Goal: Information Seeking & Learning: Find specific fact

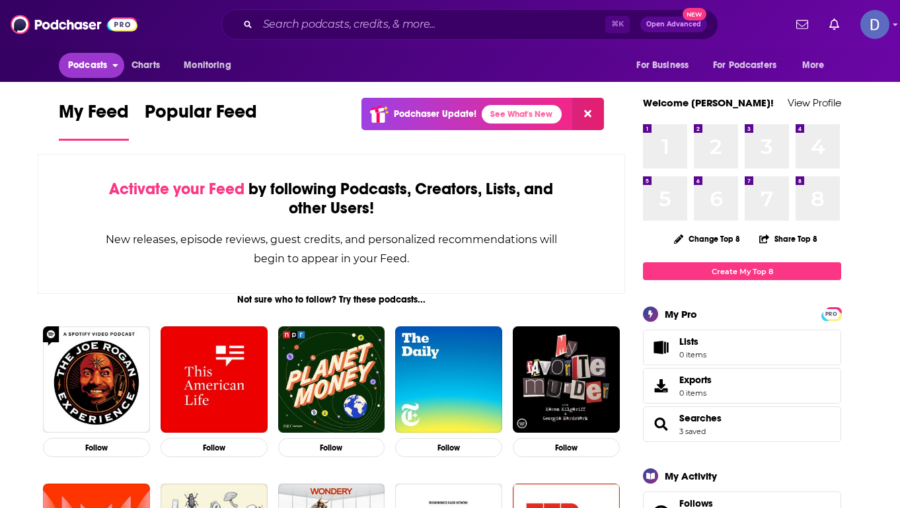
click at [93, 62] on span "Podcasts" at bounding box center [87, 65] width 39 height 19
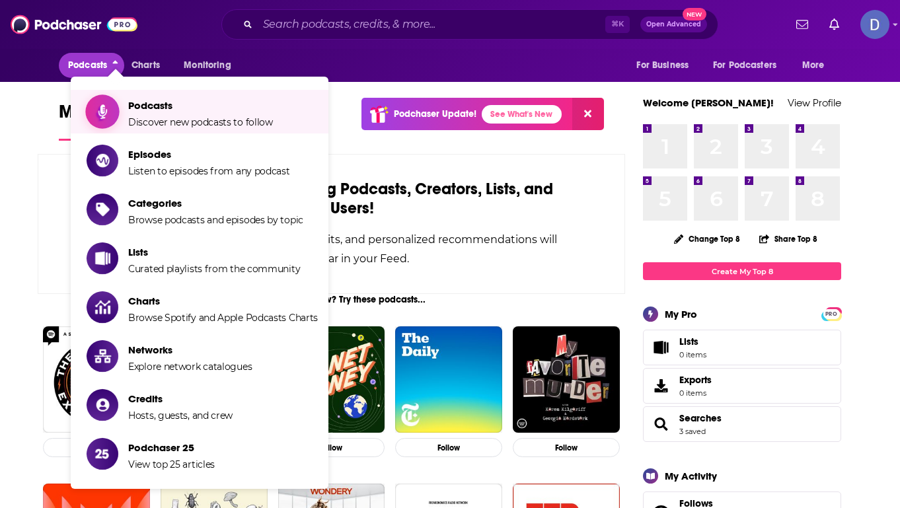
click at [164, 110] on span "Podcasts" at bounding box center [200, 105] width 145 height 13
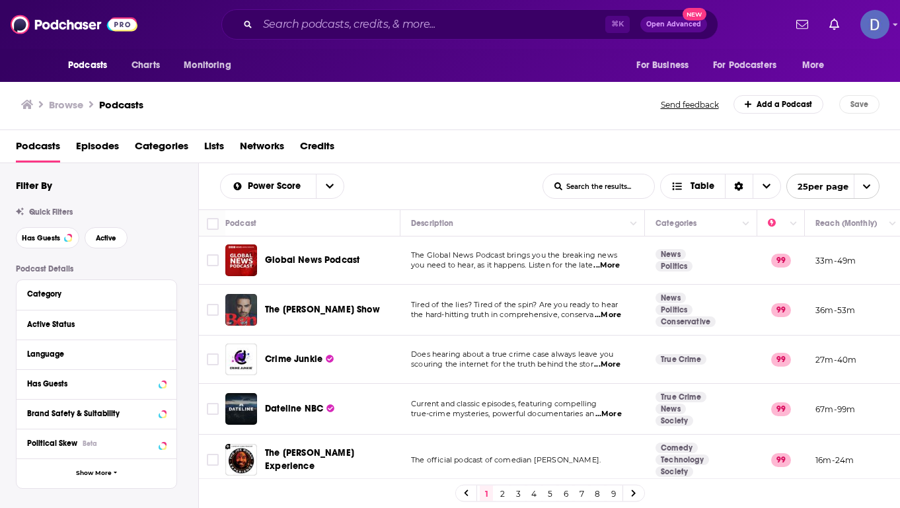
click at [158, 146] on span "Categories" at bounding box center [162, 148] width 54 height 27
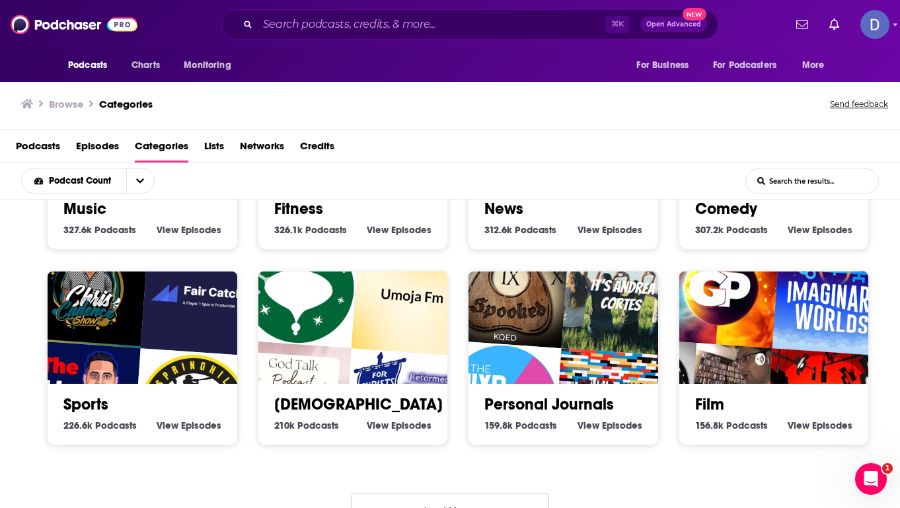
scroll to position [571, 0]
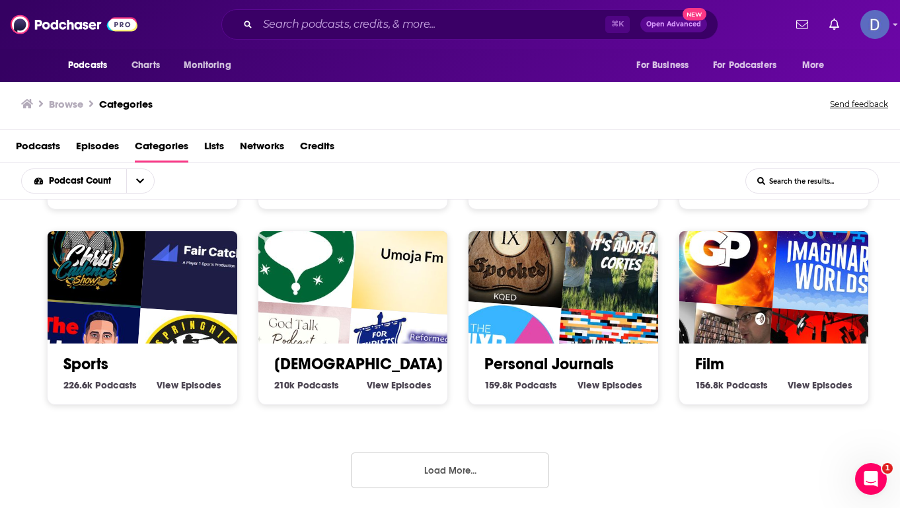
click at [147, 297] on img "Fair Catch" at bounding box center [201, 255] width 121 height 121
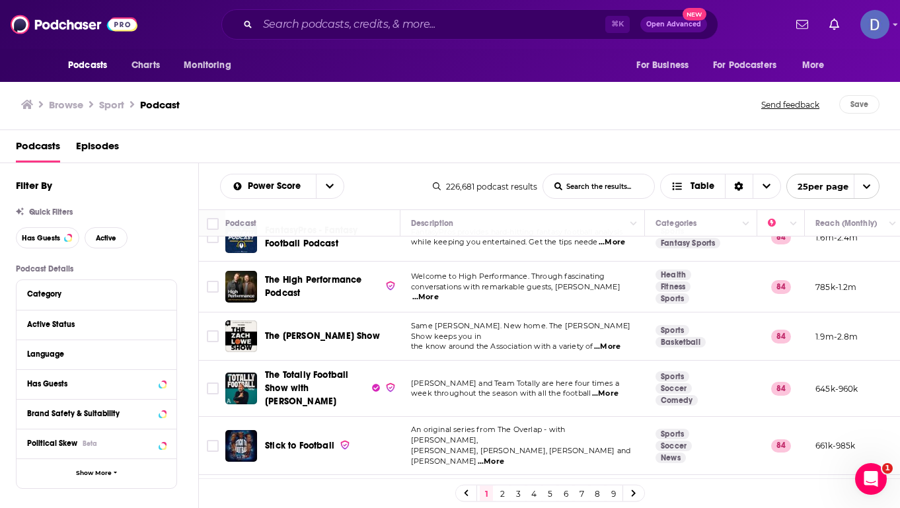
scroll to position [1012, 0]
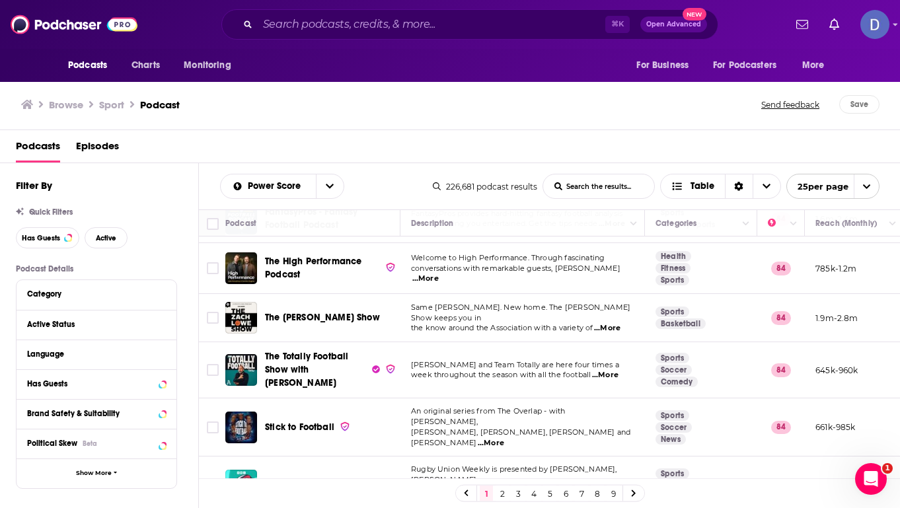
click at [502, 495] on link "2" at bounding box center [502, 494] width 13 height 16
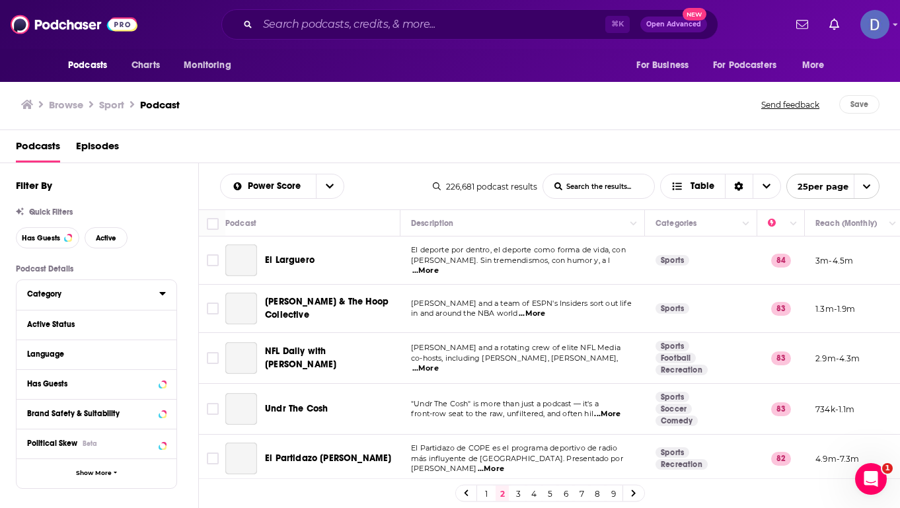
click at [42, 293] on div "Category" at bounding box center [89, 293] width 124 height 9
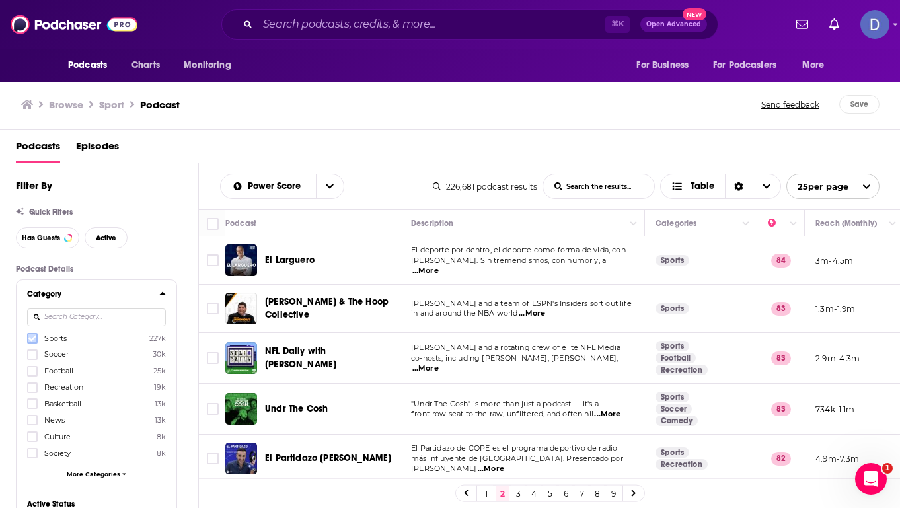
click at [30, 337] on icon at bounding box center [32, 338] width 8 height 8
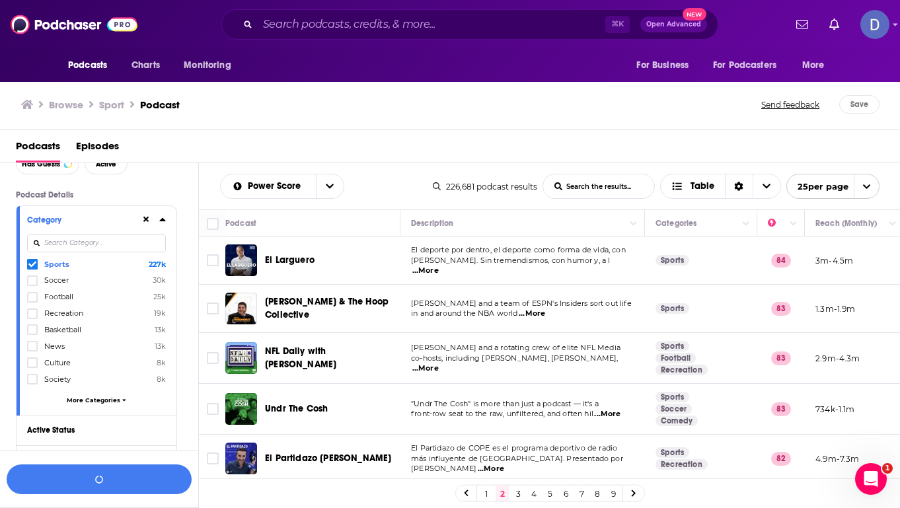
scroll to position [141, 0]
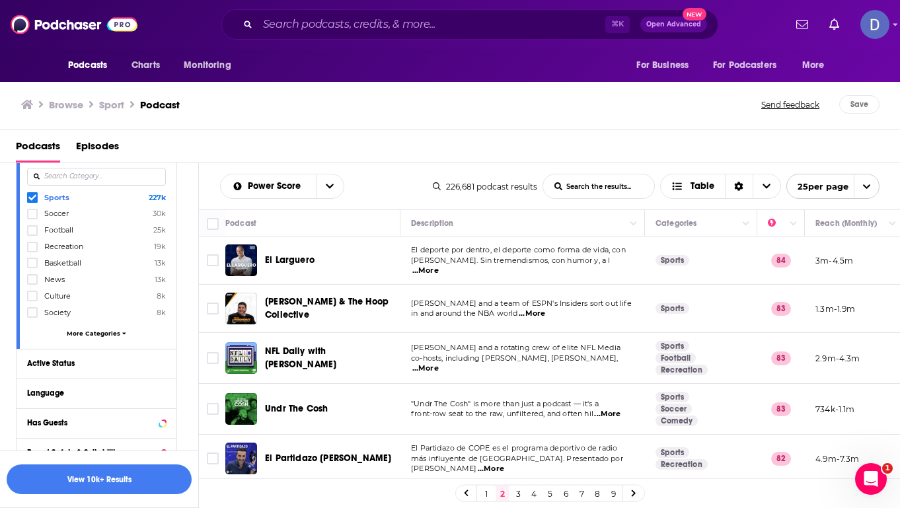
click at [106, 333] on span "More Categories" at bounding box center [94, 333] width 54 height 7
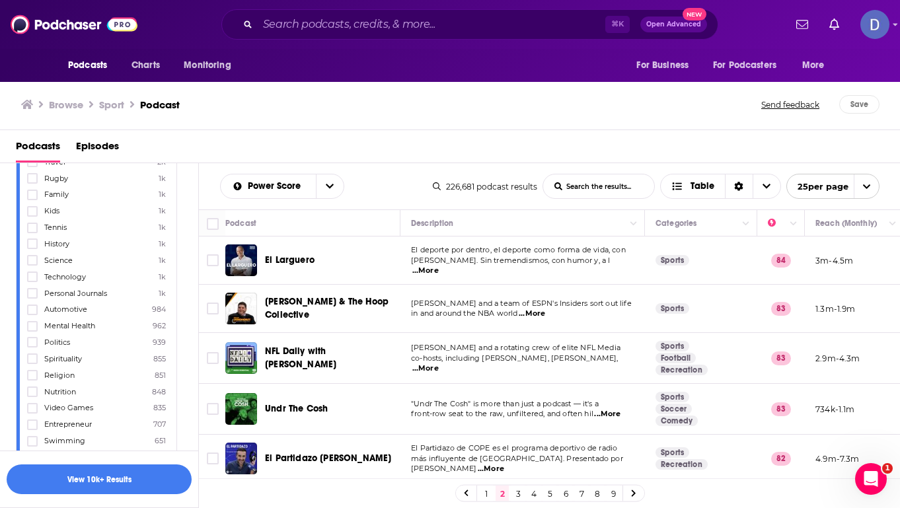
scroll to position [695, 0]
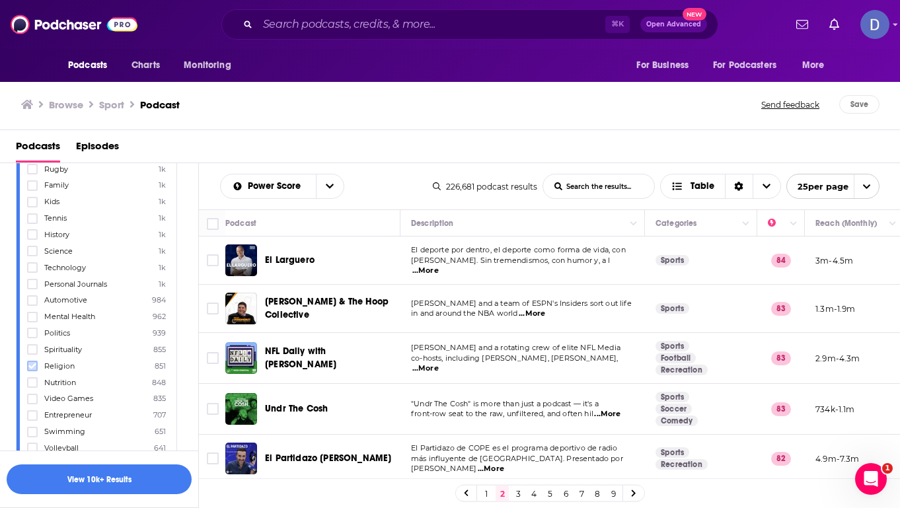
click at [33, 363] on icon at bounding box center [32, 366] width 8 height 8
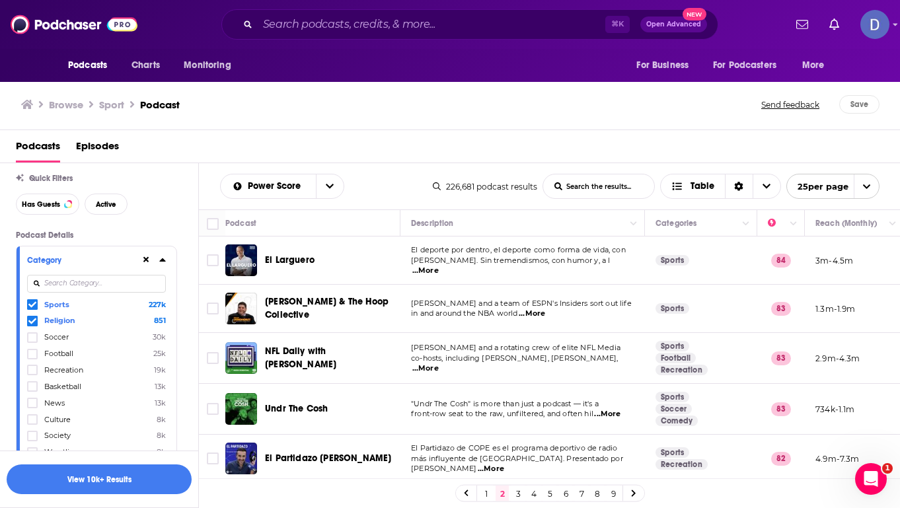
scroll to position [0, 0]
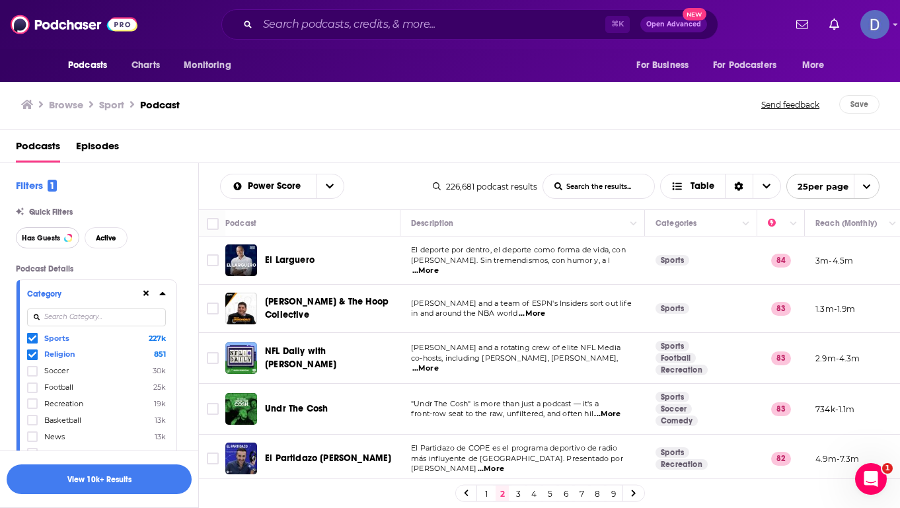
click at [54, 238] on span "Has Guests" at bounding box center [41, 238] width 38 height 7
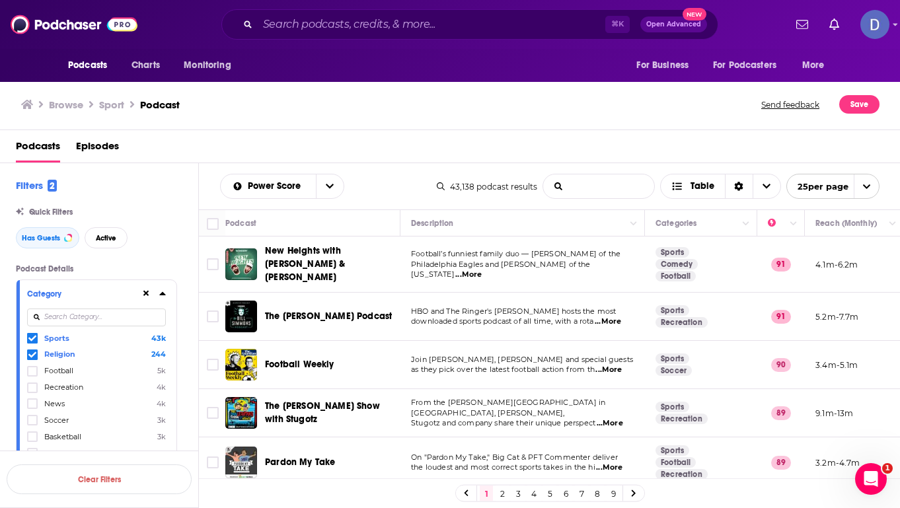
click at [584, 186] on input "List Search Input" at bounding box center [598, 186] width 111 height 24
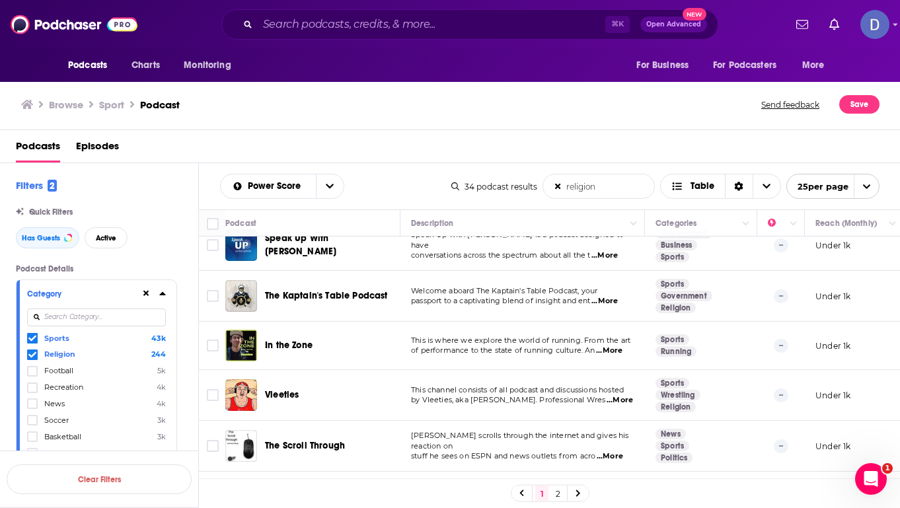
scroll to position [719, 0]
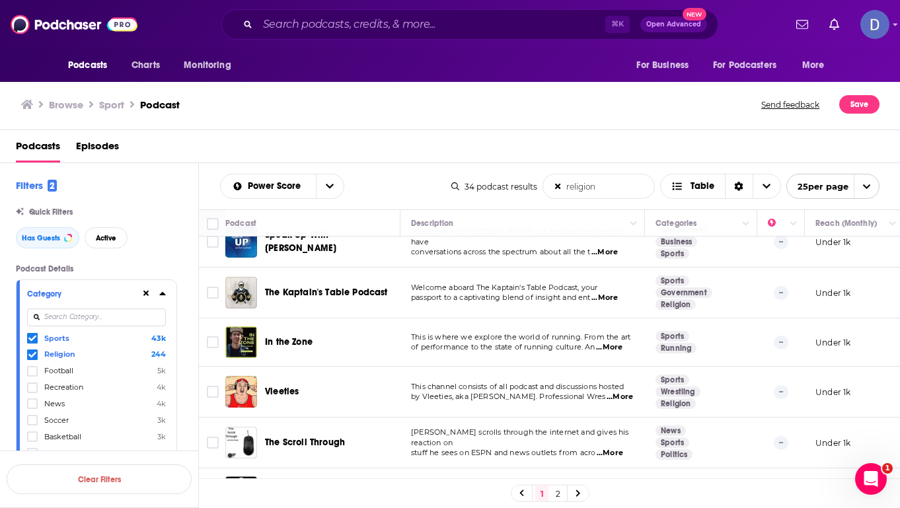
type input "religion"
click at [613, 293] on span "...More" at bounding box center [604, 298] width 26 height 11
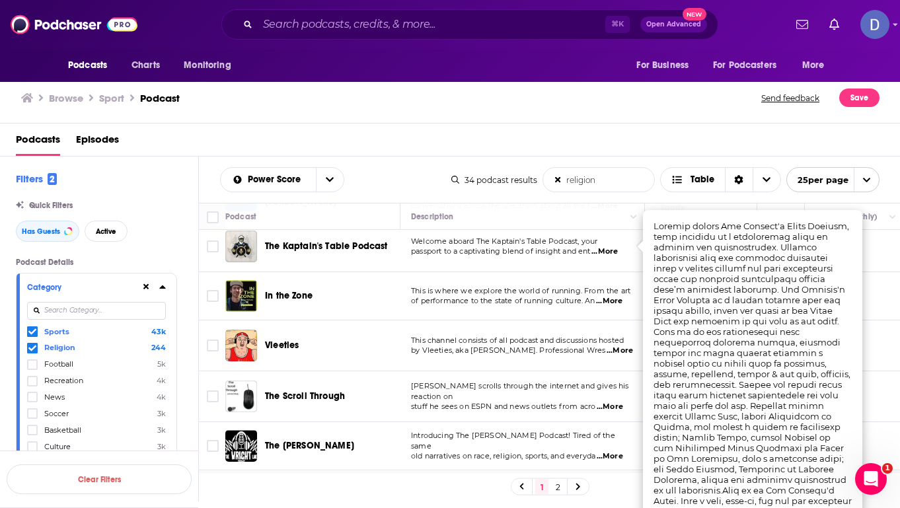
scroll to position [759, 0]
click at [625, 135] on div "Podcasts Episodes" at bounding box center [453, 142] width 874 height 27
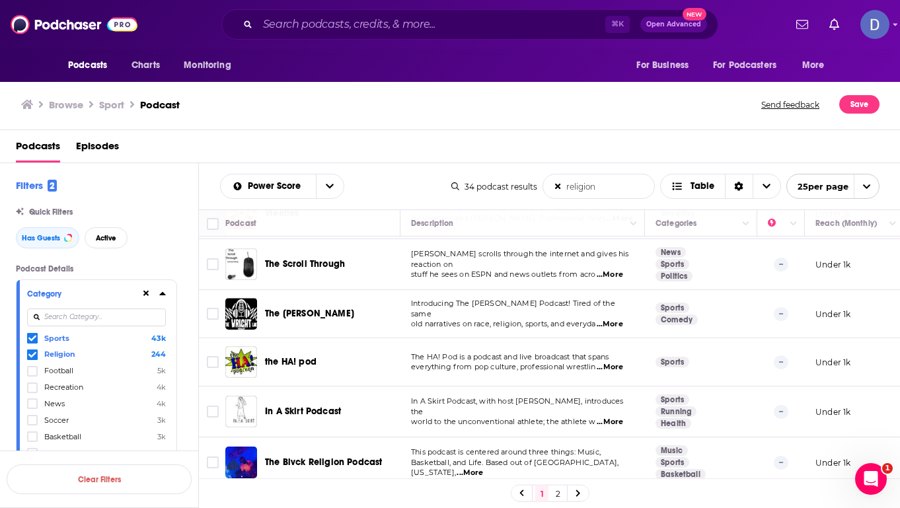
scroll to position [893, 0]
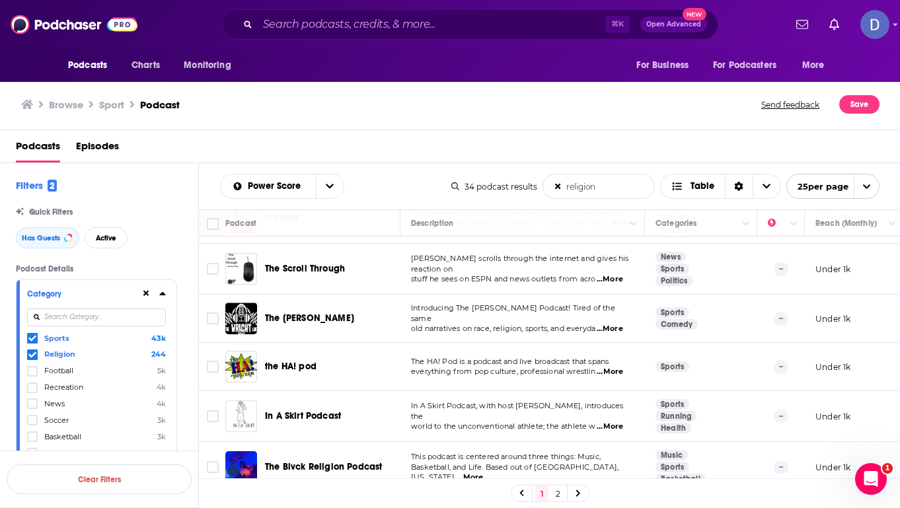
click at [615, 274] on span "...More" at bounding box center [610, 279] width 26 height 11
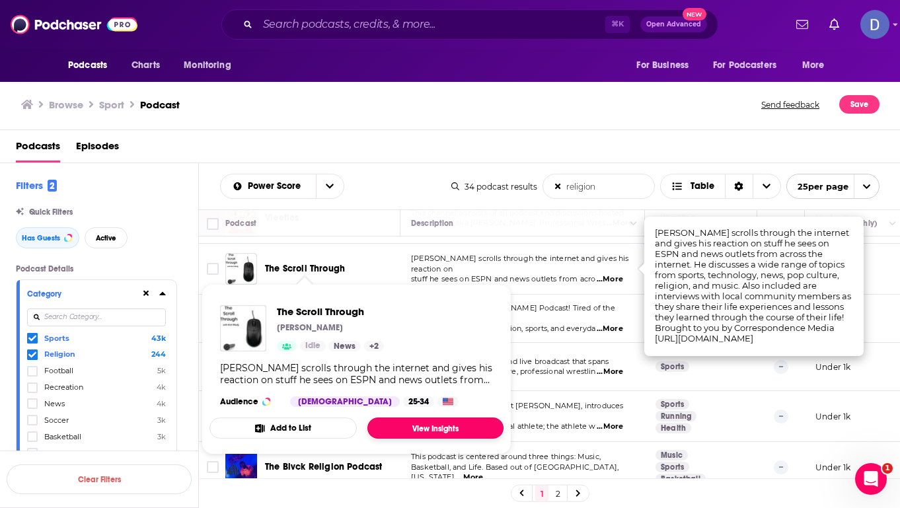
click at [408, 427] on link "View Insights" at bounding box center [435, 428] width 136 height 21
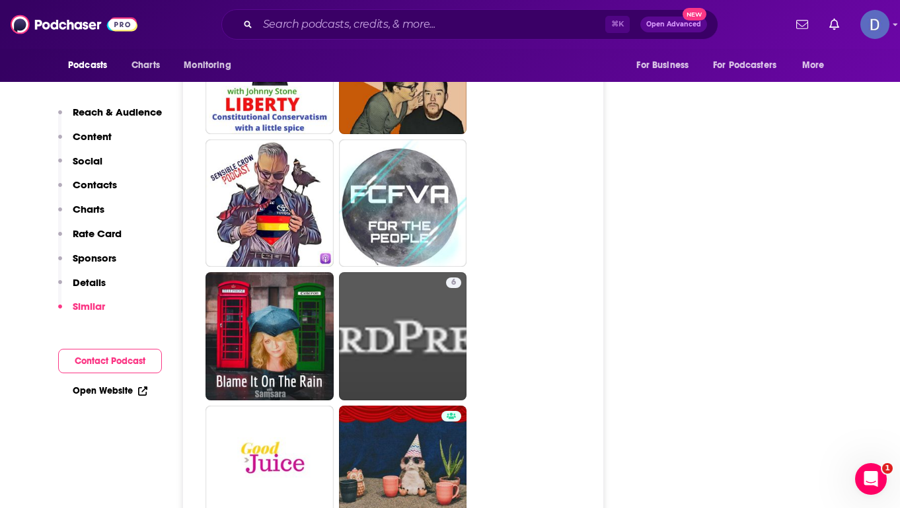
scroll to position [3289, 0]
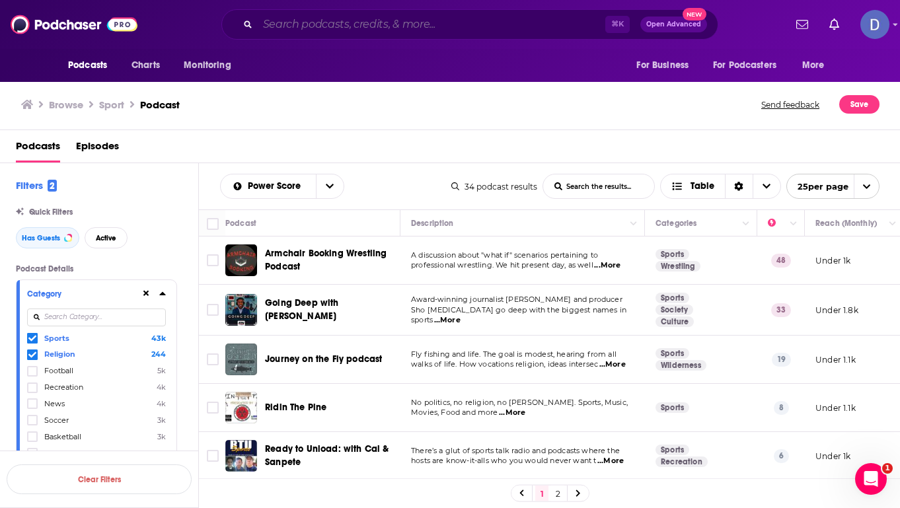
click at [299, 26] on input "Search podcasts, credits, & more..." at bounding box center [432, 24] width 348 height 21
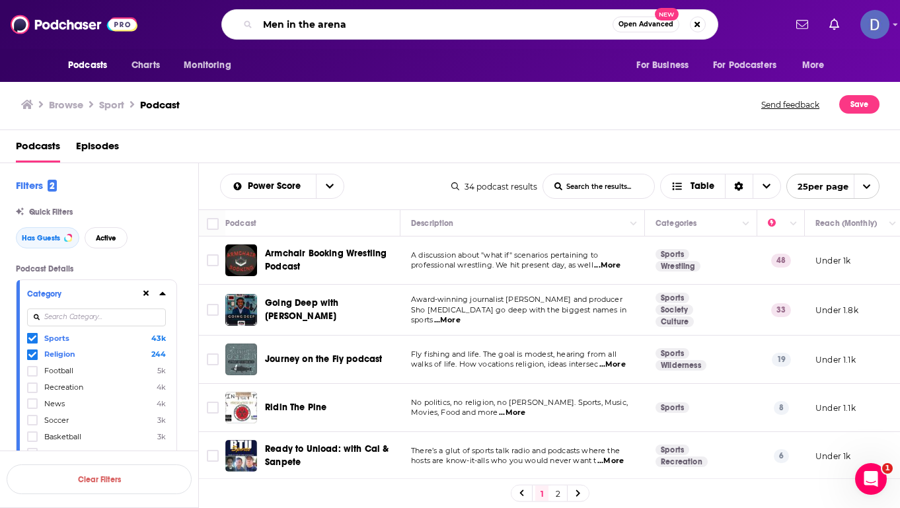
type input "Men in the arena"
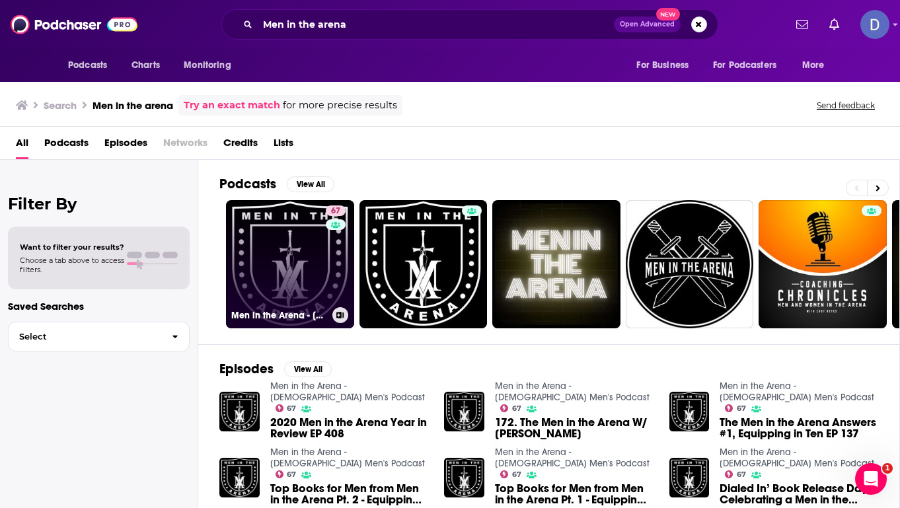
click at [309, 260] on link "67 Men in the Arena - Christian Men's Podcast" at bounding box center [290, 264] width 128 height 128
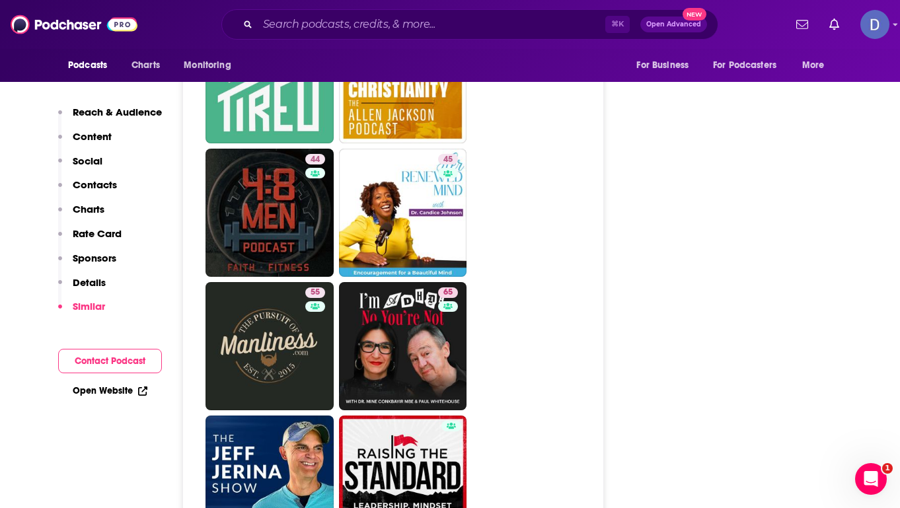
scroll to position [3112, 0]
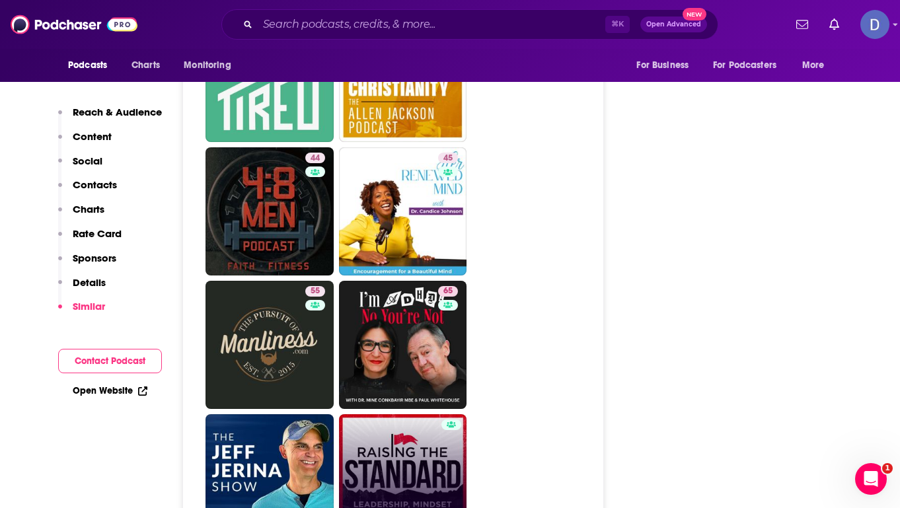
click at [422, 414] on link "Raising The Standard" at bounding box center [403, 478] width 128 height 128
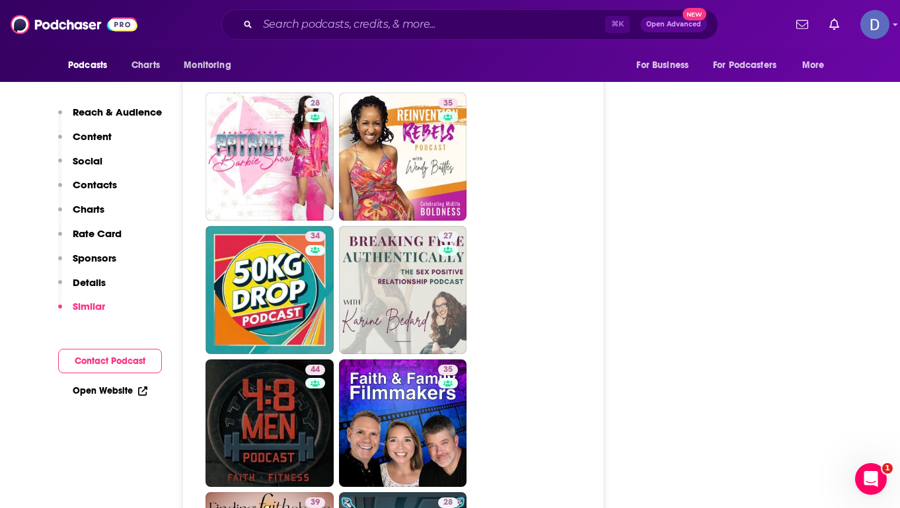
scroll to position [2834, 0]
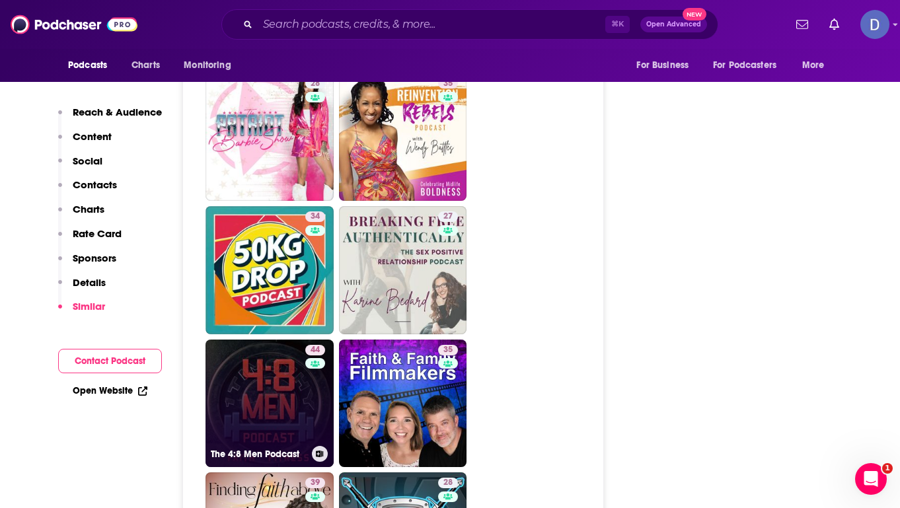
click at [266, 340] on link "44 The 4:8 Men Podcast" at bounding box center [270, 404] width 128 height 128
type input "https://www.podchaser.com/podcasts/the-48-men-podcast-2377488"
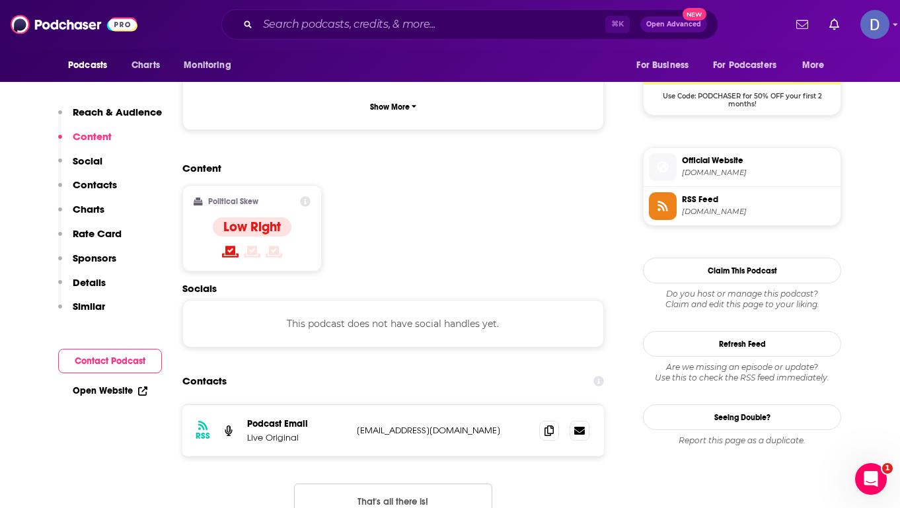
scroll to position [1049, 0]
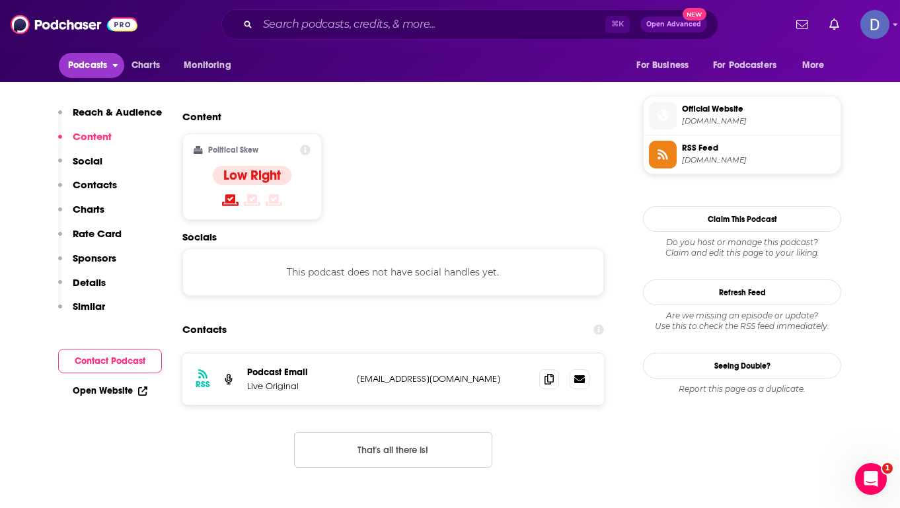
click at [79, 68] on span "Podcasts" at bounding box center [87, 65] width 39 height 19
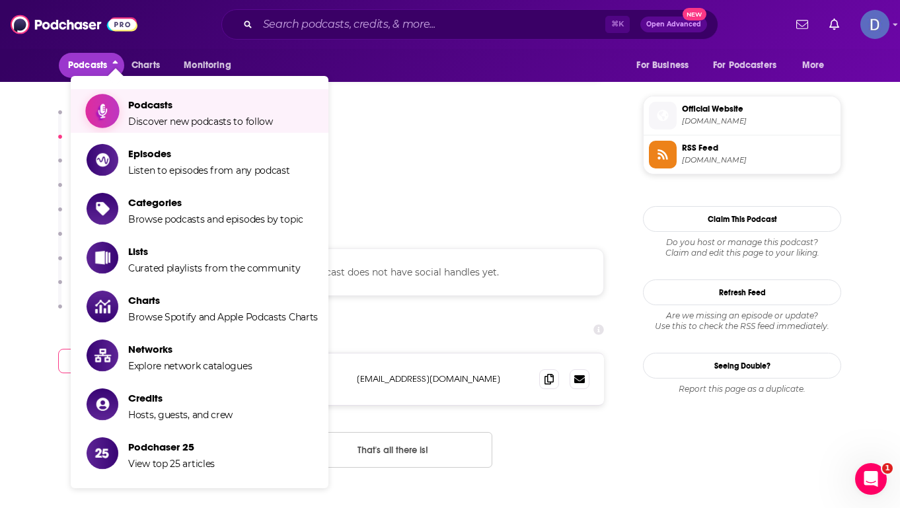
click at [149, 108] on span "Podcasts" at bounding box center [200, 104] width 145 height 13
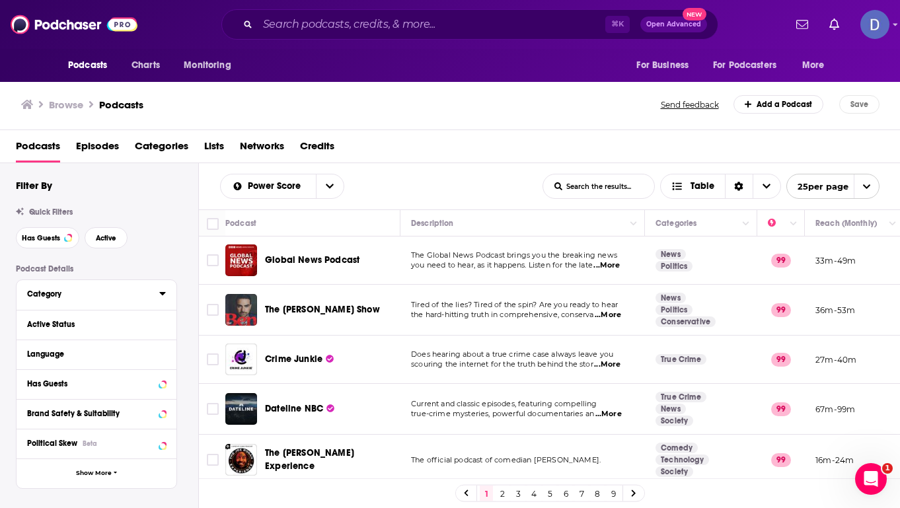
click at [63, 299] on div "Category" at bounding box center [89, 293] width 124 height 9
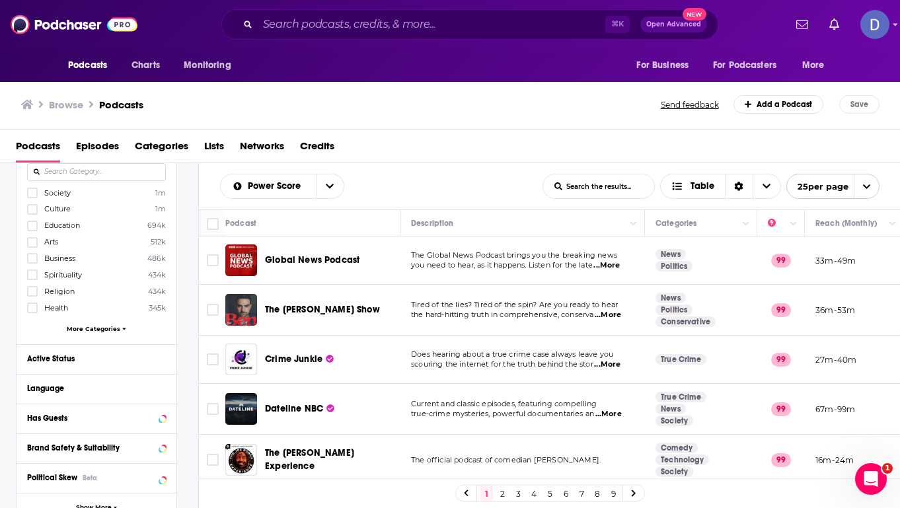
scroll to position [143, 0]
click at [91, 331] on span "More Categories" at bounding box center [94, 330] width 54 height 7
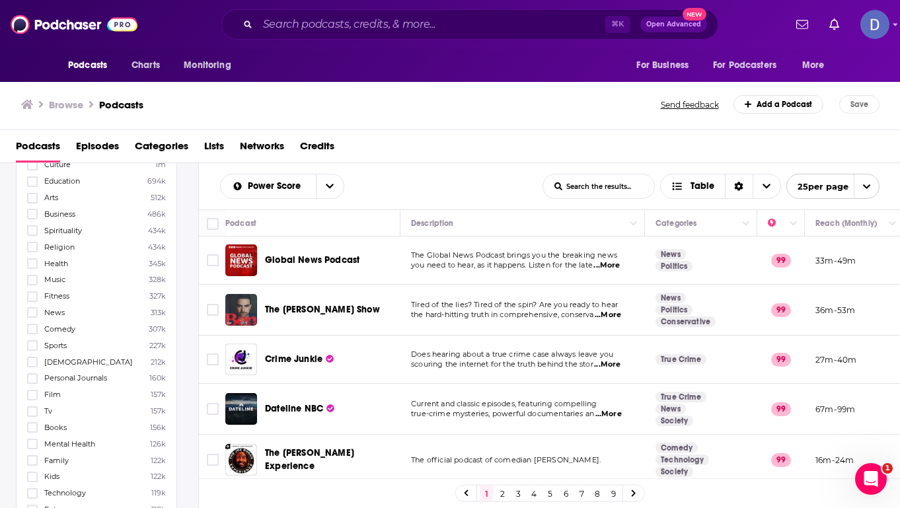
scroll to position [195, 0]
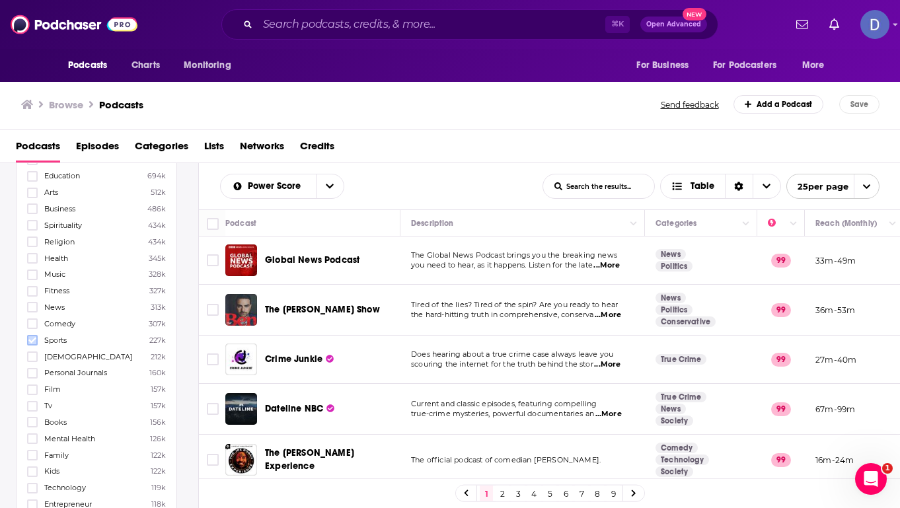
click at [28, 336] on icon at bounding box center [32, 340] width 8 height 8
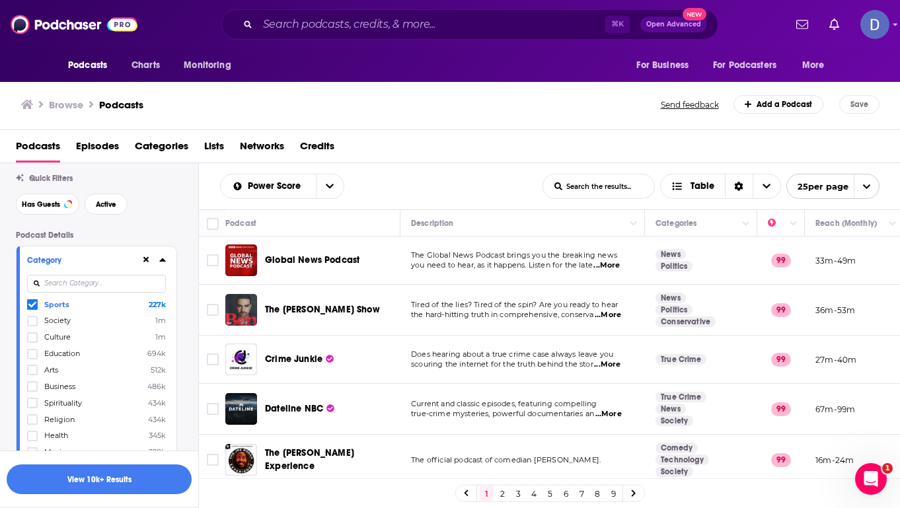
scroll to position [0, 0]
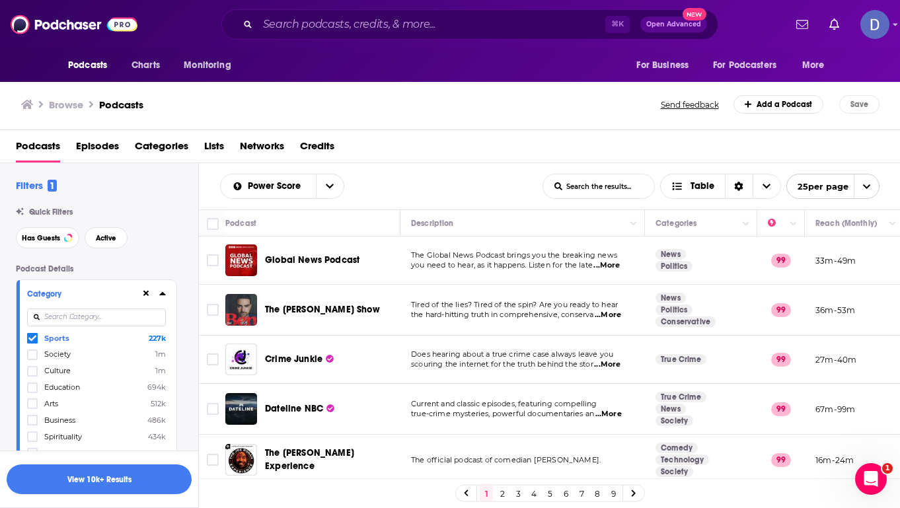
click at [61, 319] on input at bounding box center [96, 318] width 139 height 18
type input "foot"
click at [34, 340] on icon at bounding box center [32, 338] width 8 height 8
click at [107, 476] on button "View 10k+ Results" at bounding box center [99, 480] width 185 height 30
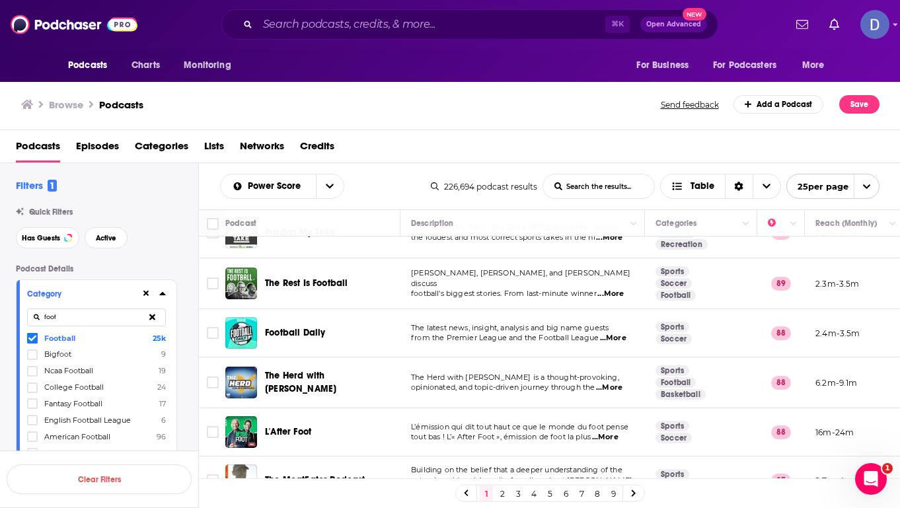
scroll to position [282, 0]
click at [57, 239] on span "Has Guests" at bounding box center [41, 238] width 38 height 7
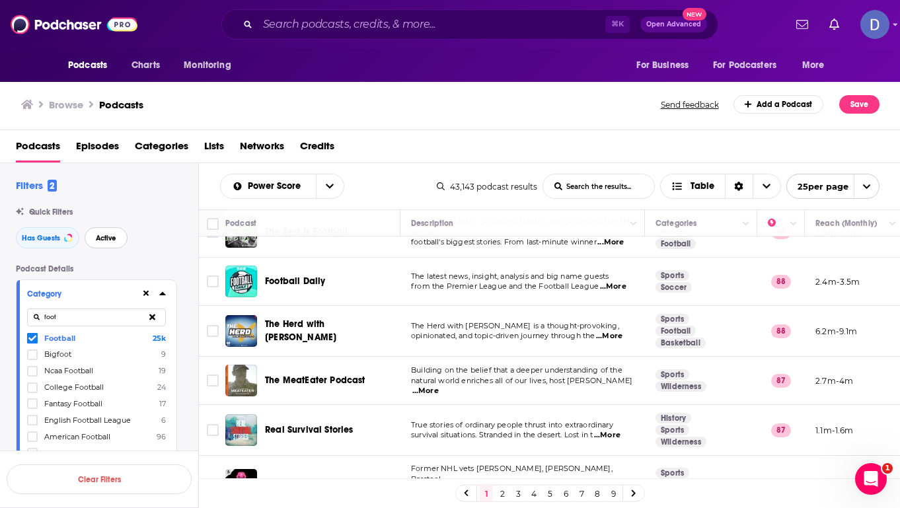
click at [110, 236] on span "Active" at bounding box center [106, 238] width 20 height 7
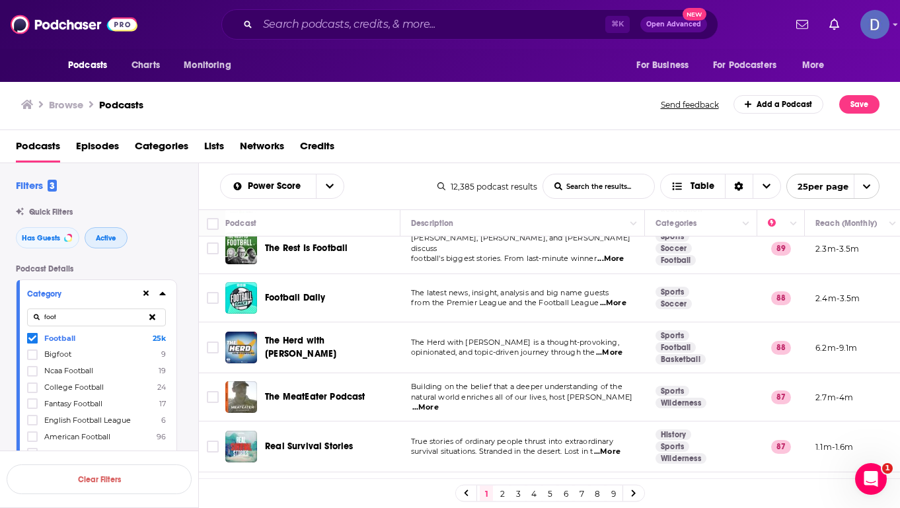
scroll to position [269, 0]
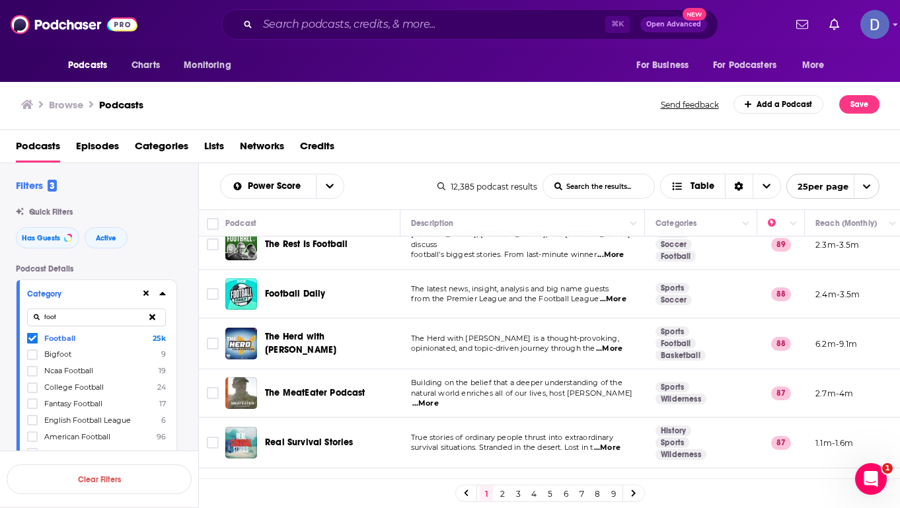
click at [618, 346] on span "...More" at bounding box center [609, 349] width 26 height 11
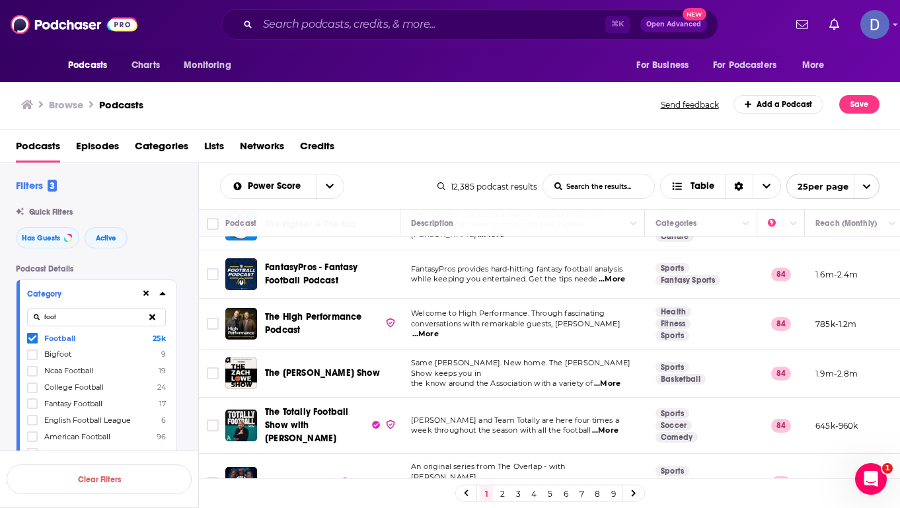
scroll to position [810, 0]
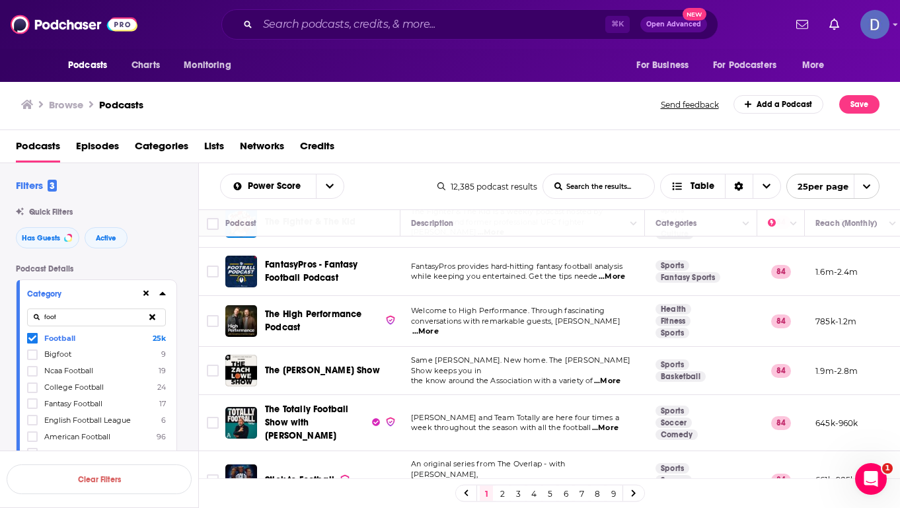
click at [439, 326] on span "...More" at bounding box center [425, 331] width 26 height 11
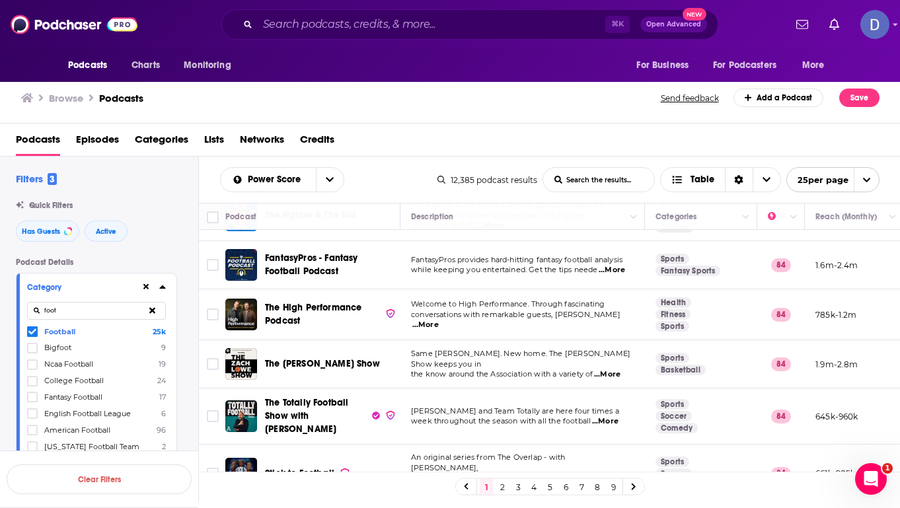
scroll to position [0, 0]
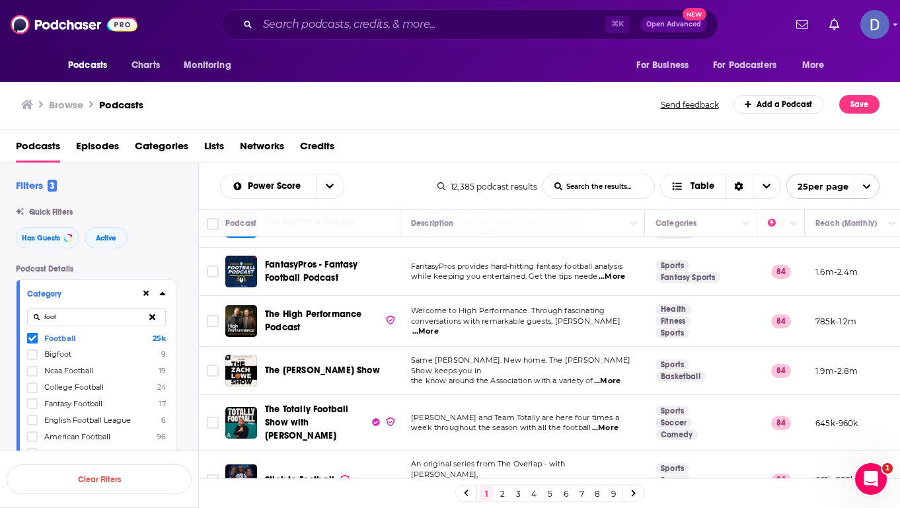
click at [492, 108] on div "Browse Podcasts Send feedback Add a Podcast Save" at bounding box center [450, 104] width 901 height 51
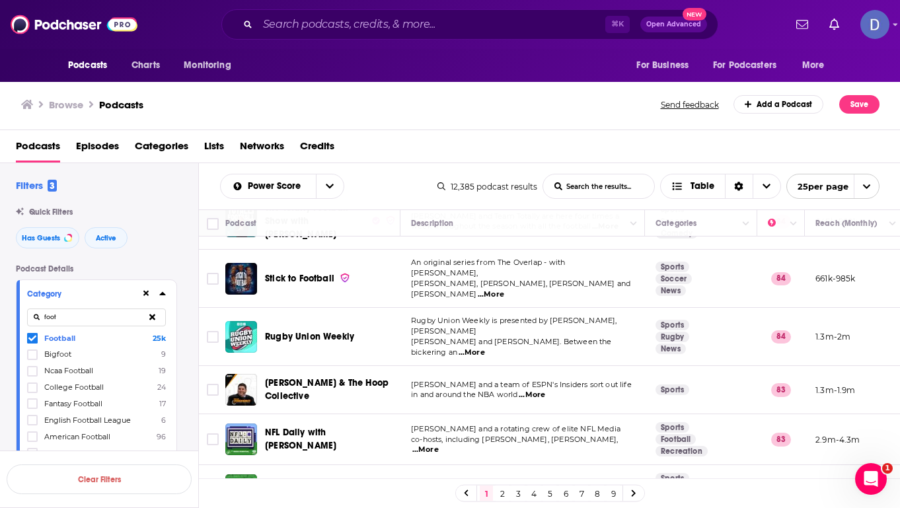
scroll to position [1011, 0]
click at [504, 497] on link "2" at bounding box center [502, 494] width 13 height 16
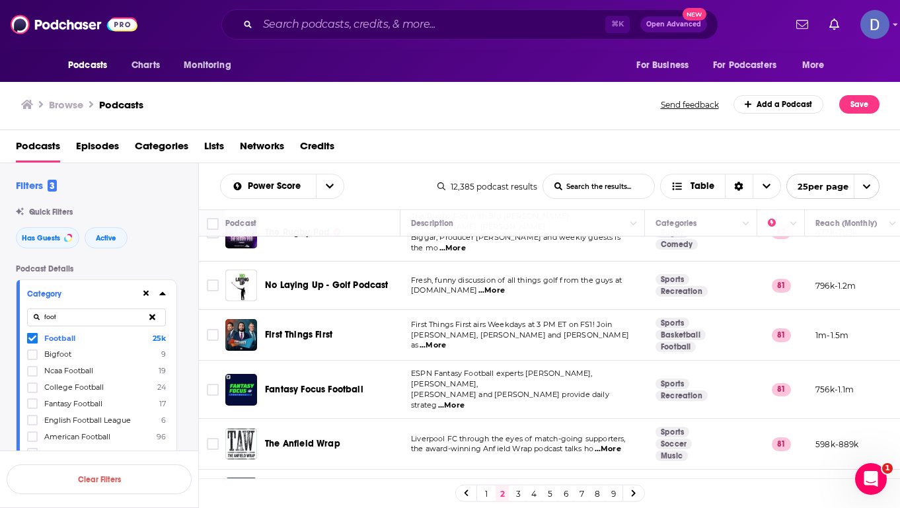
scroll to position [311, 0]
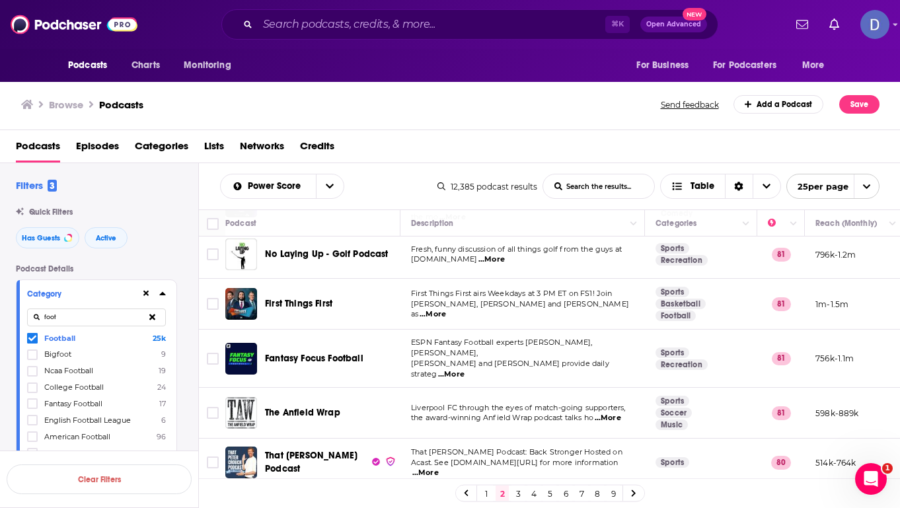
click at [596, 185] on input "List Search Input" at bounding box center [598, 186] width 111 height 24
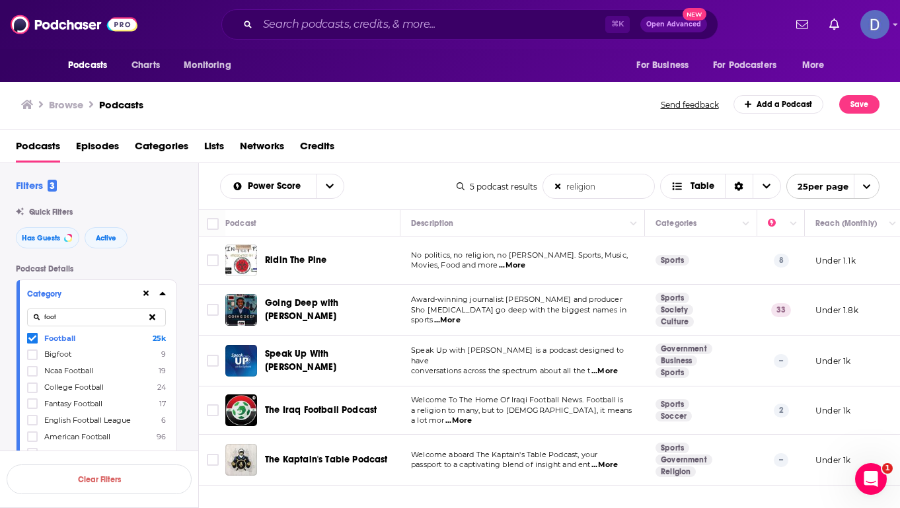
type input "religion"
click at [613, 366] on span "...More" at bounding box center [604, 371] width 26 height 11
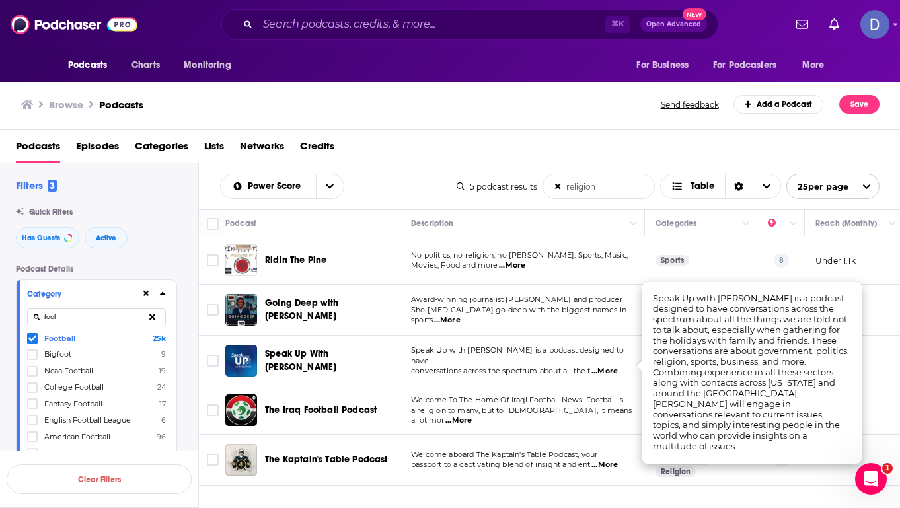
click at [467, 115] on div "Browse Podcasts Send feedback Add a Podcast Save" at bounding box center [450, 104] width 901 height 51
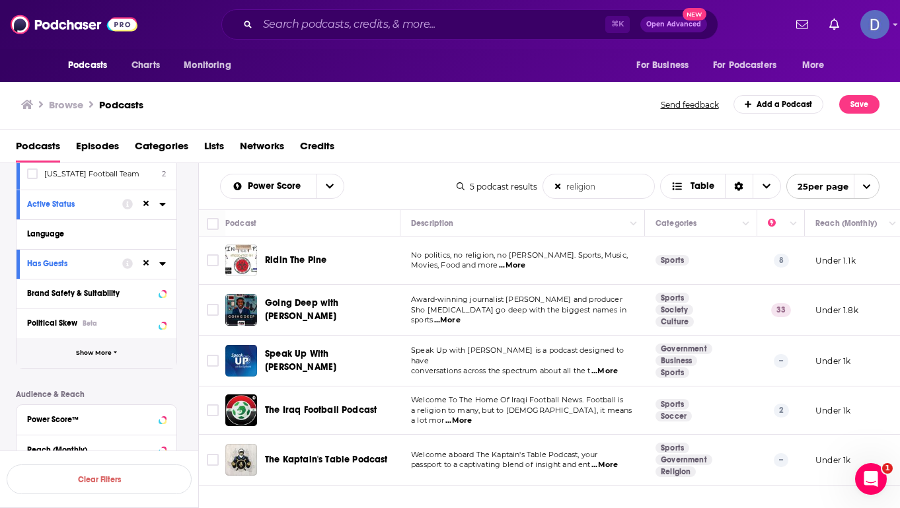
scroll to position [281, 0]
click at [95, 346] on button "Show More" at bounding box center [97, 352] width 160 height 30
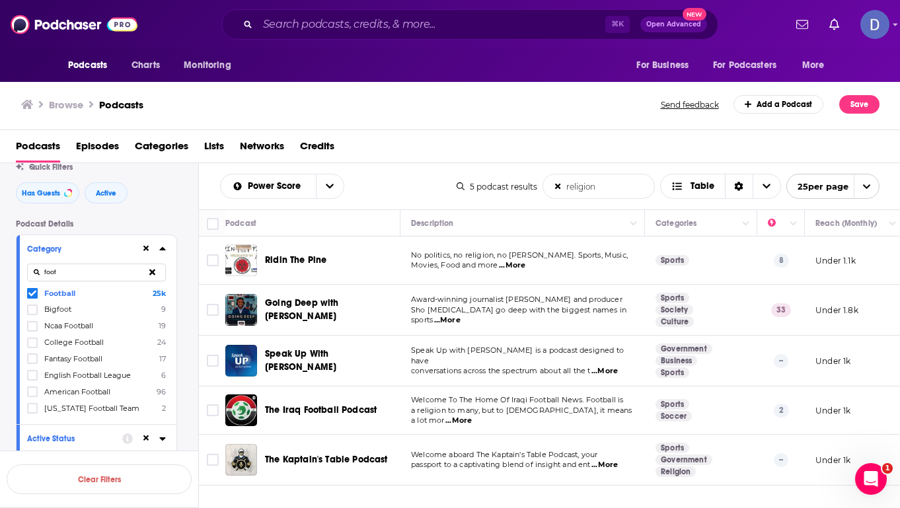
scroll to position [24, 0]
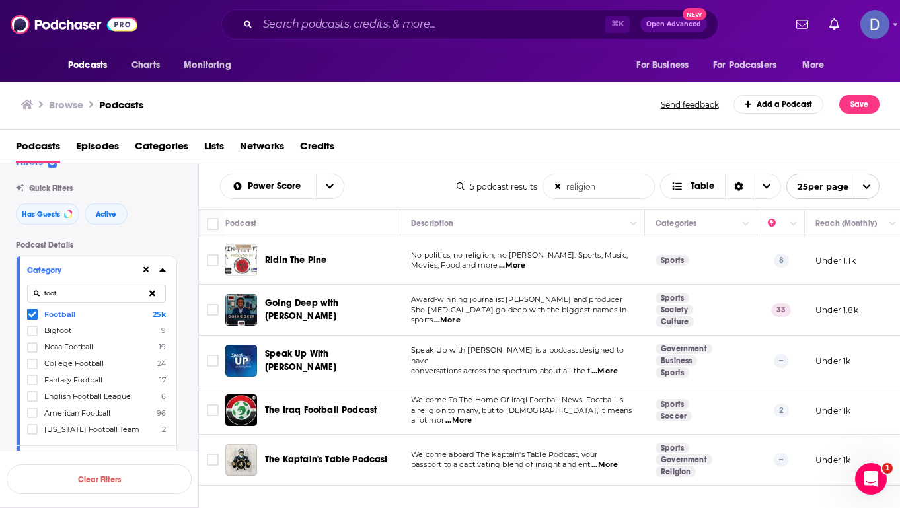
click at [159, 150] on span "Categories" at bounding box center [162, 148] width 54 height 27
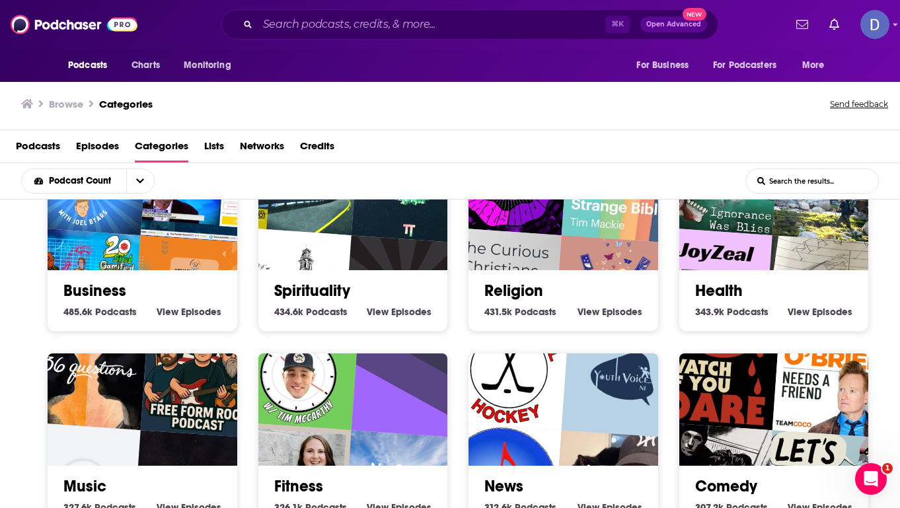
scroll to position [252, 0]
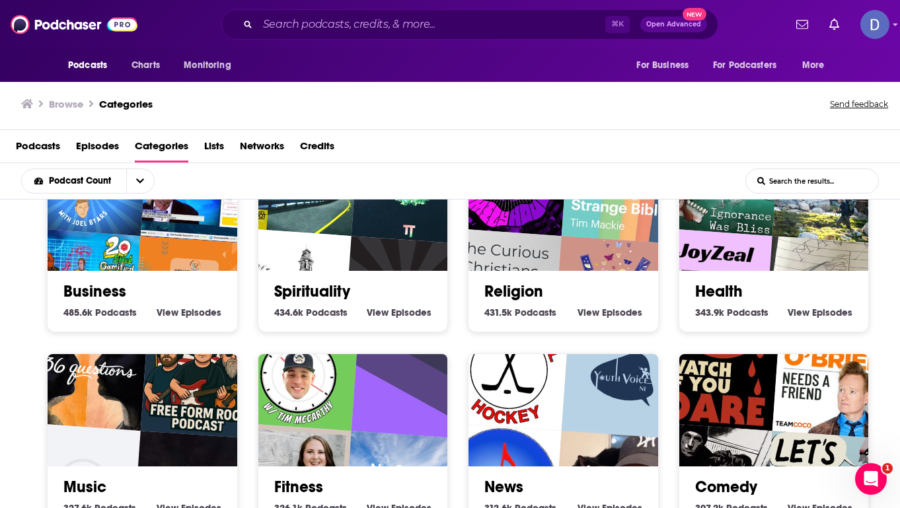
click at [576, 260] on img "Mi Mundo Akasha" at bounding box center [614, 296] width 121 height 121
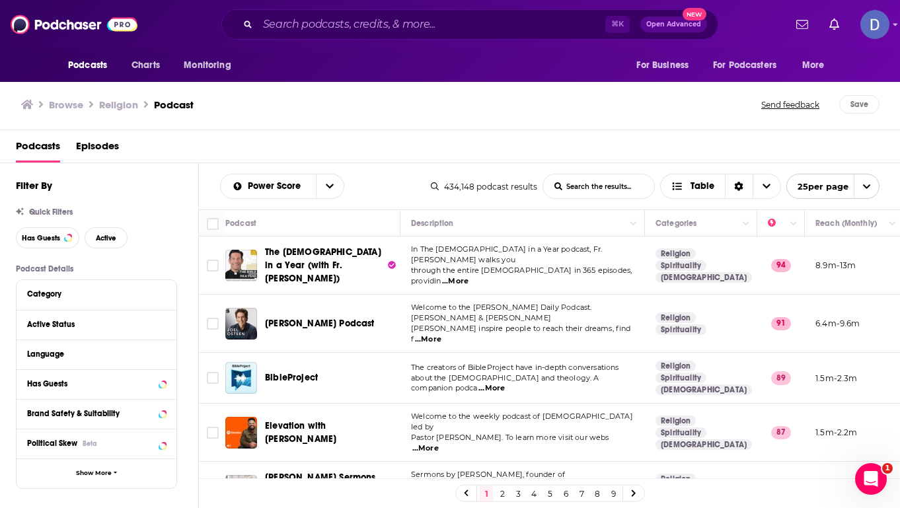
click at [568, 187] on input "List Search Input" at bounding box center [598, 186] width 111 height 24
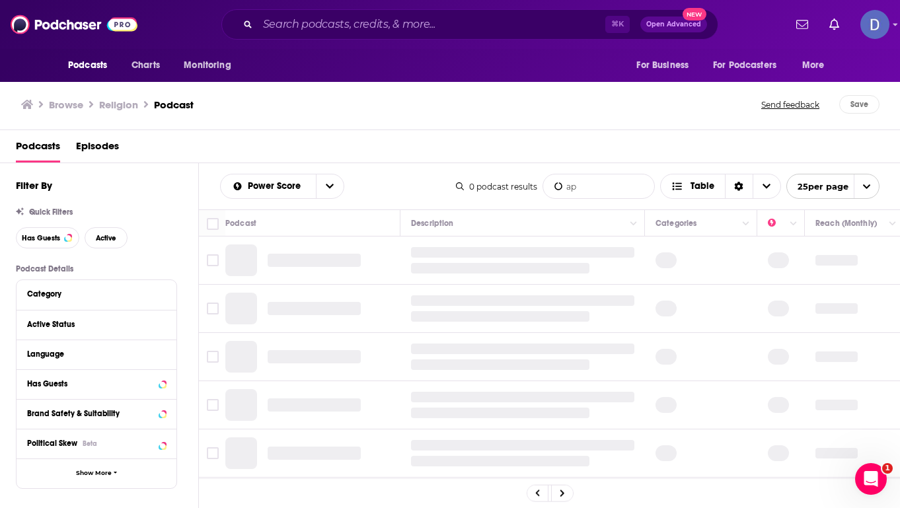
type input "a"
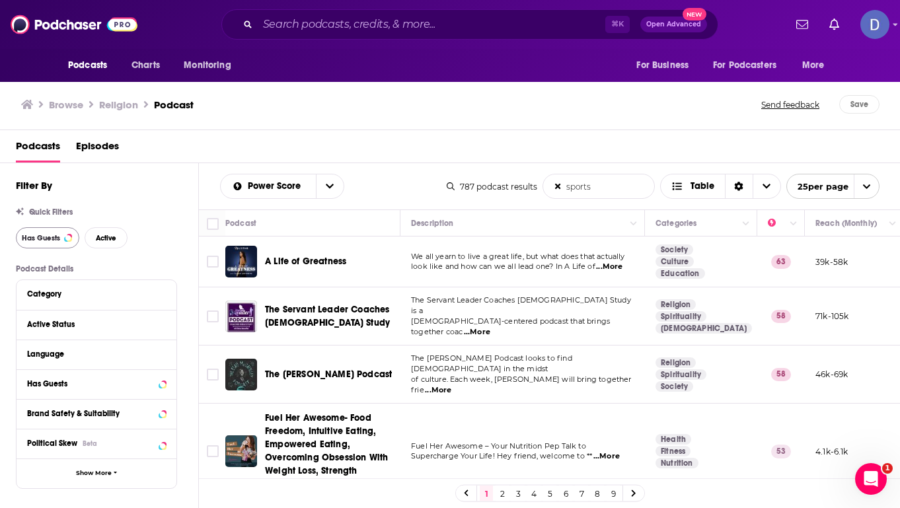
type input "sports"
click at [56, 241] on span "Has Guests" at bounding box center [41, 238] width 38 height 7
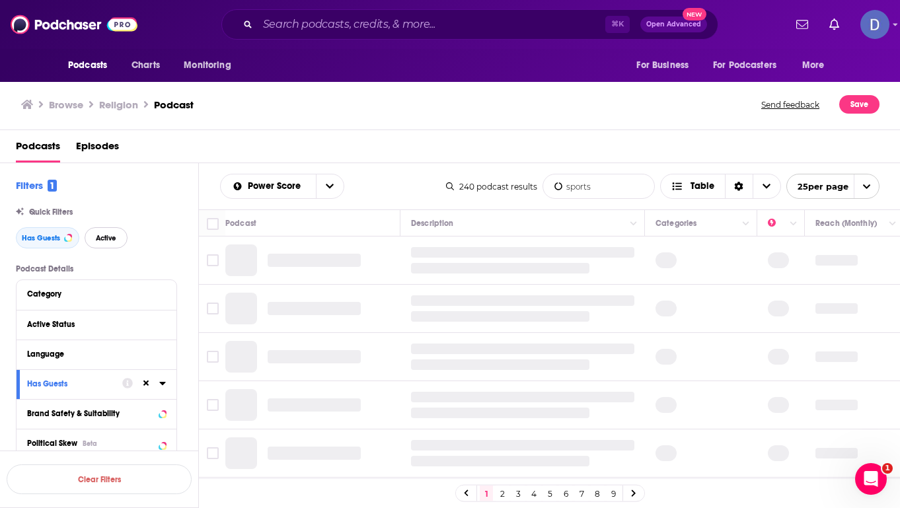
click at [116, 244] on button "Active" at bounding box center [106, 237] width 43 height 21
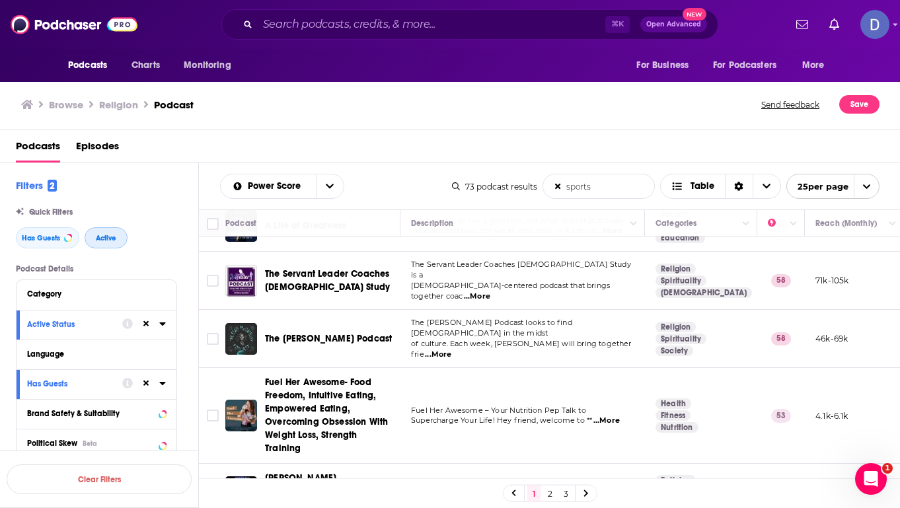
scroll to position [36, 0]
click at [451, 349] on span "...More" at bounding box center [438, 354] width 26 height 11
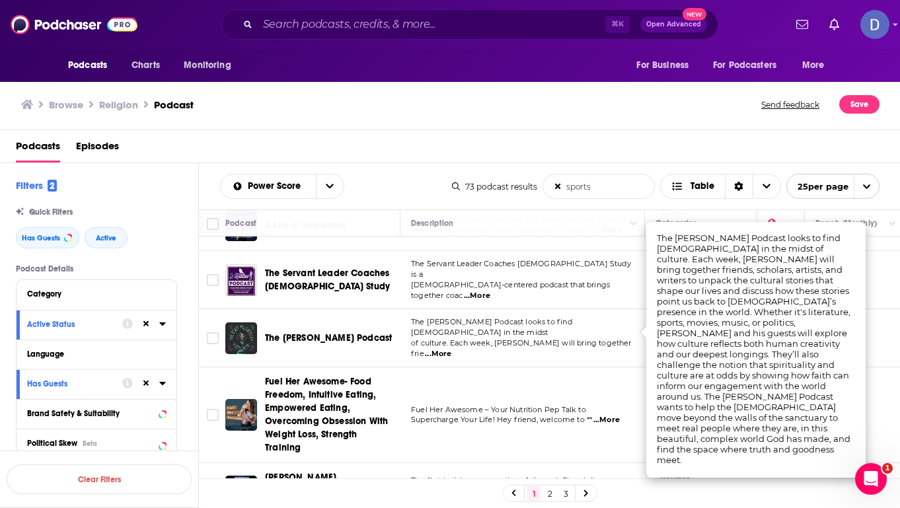
click at [514, 140] on div "Podcasts Episodes" at bounding box center [453, 148] width 874 height 27
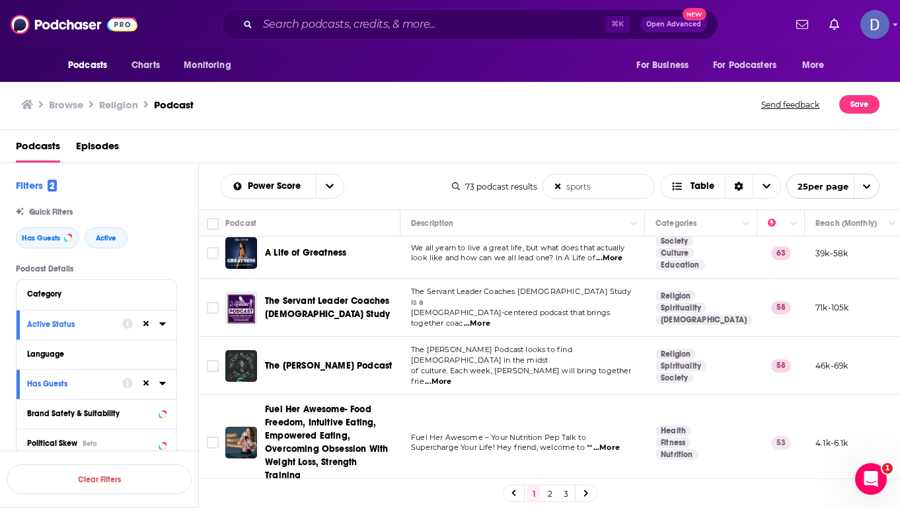
scroll to position [0, 0]
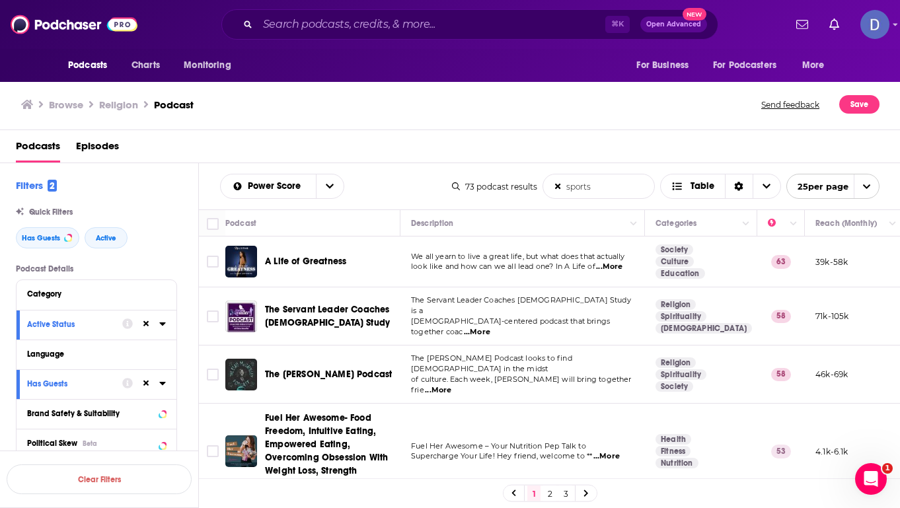
click at [617, 262] on span "...More" at bounding box center [609, 267] width 26 height 11
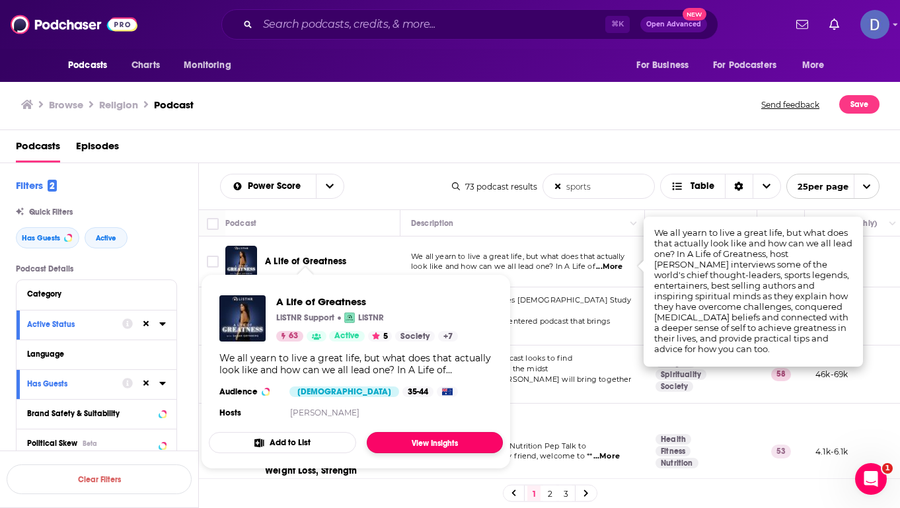
click at [387, 445] on link "View Insights" at bounding box center [435, 442] width 136 height 21
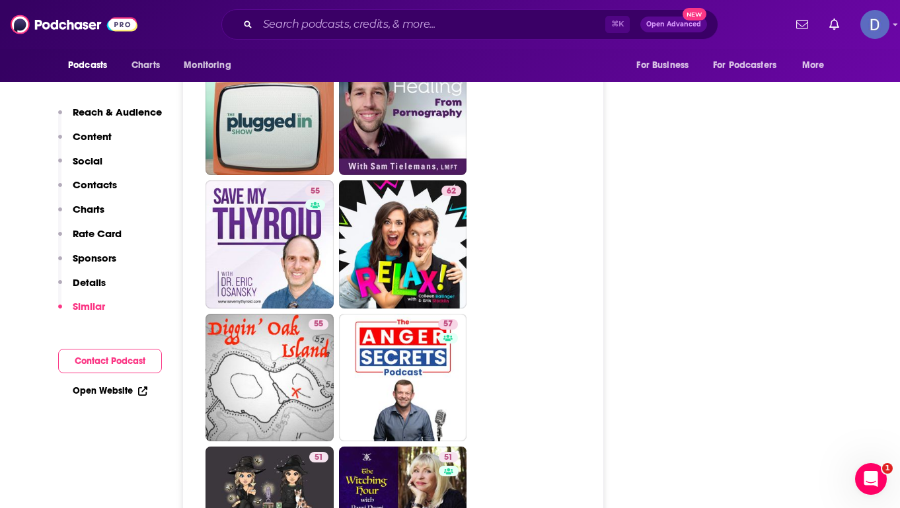
scroll to position [2991, 0]
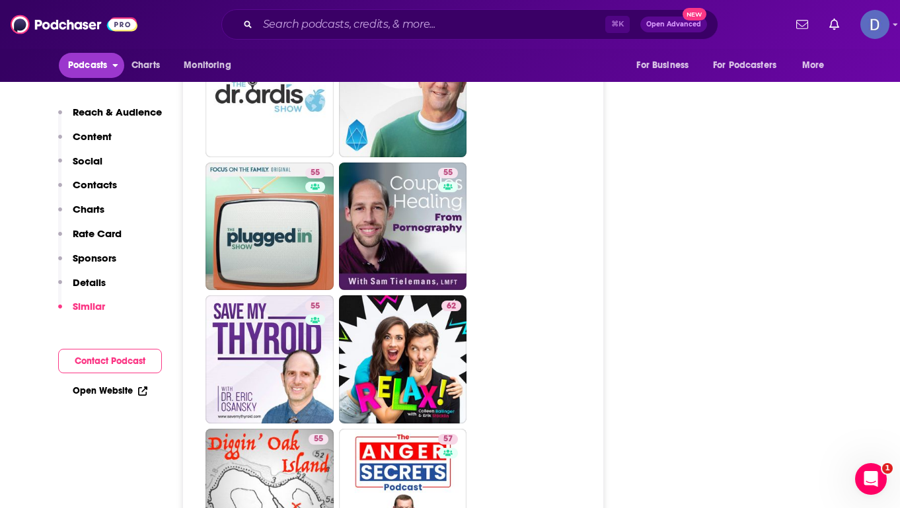
click at [89, 63] on span "Podcasts" at bounding box center [87, 65] width 39 height 19
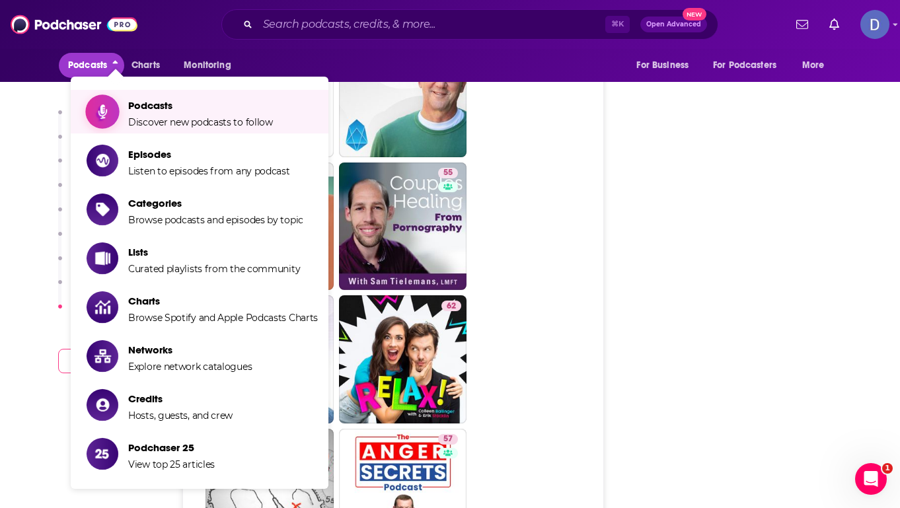
click at [149, 104] on span "Podcasts" at bounding box center [200, 105] width 145 height 13
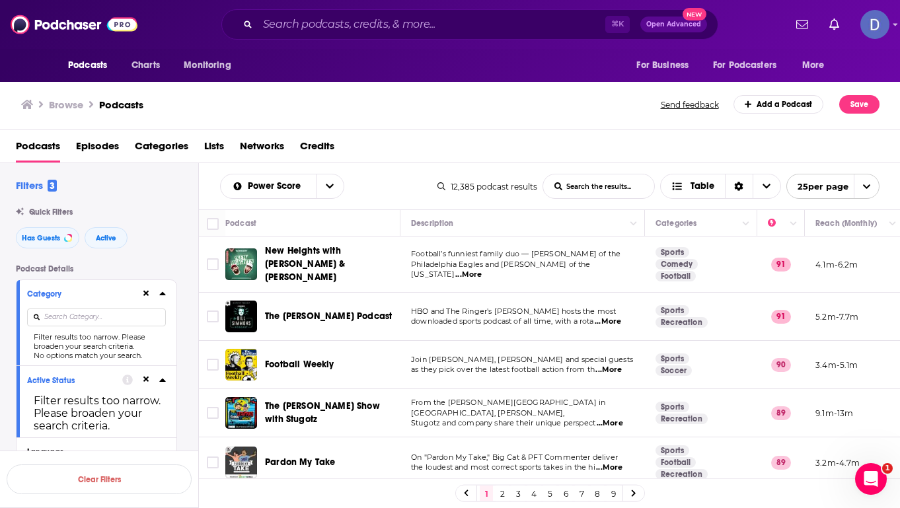
click at [153, 145] on span "Categories" at bounding box center [162, 148] width 54 height 27
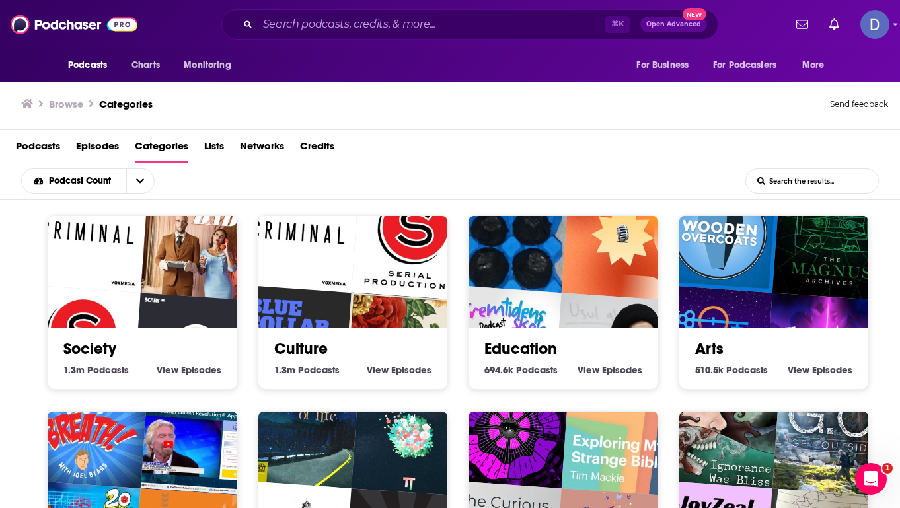
click at [41, 146] on span "Podcasts" at bounding box center [38, 148] width 44 height 27
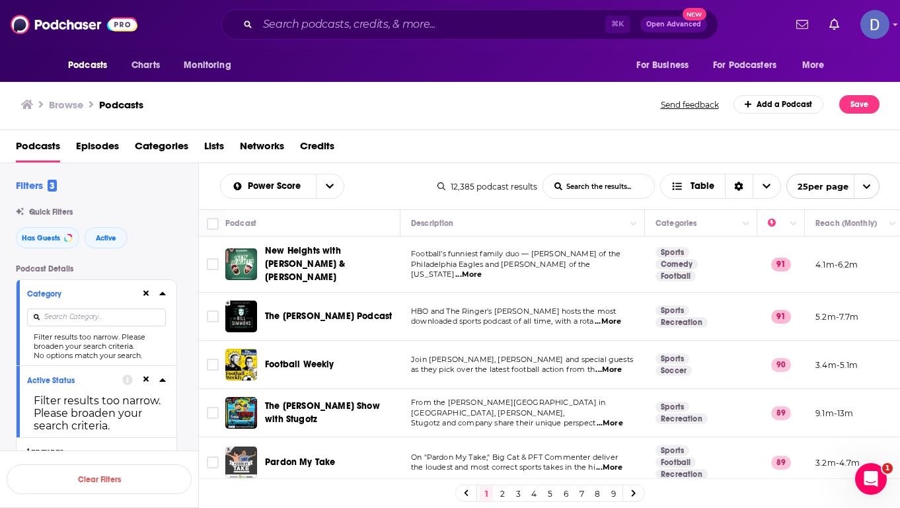
click at [143, 379] on icon at bounding box center [146, 379] width 6 height 9
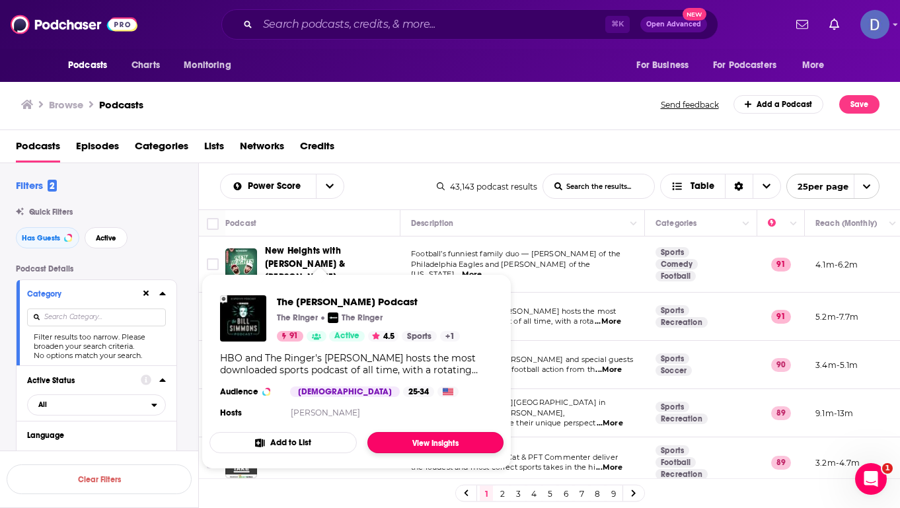
click at [428, 446] on link "View Insights" at bounding box center [435, 442] width 136 height 21
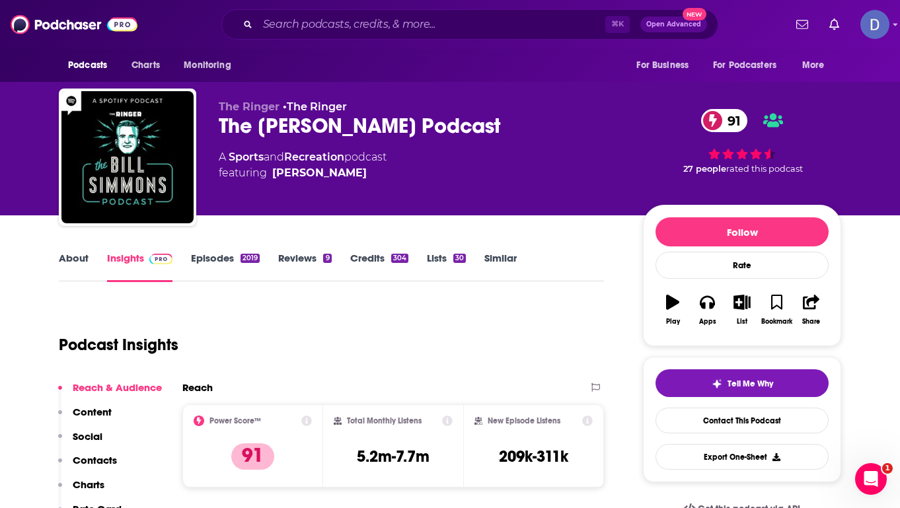
click at [69, 258] on link "About" at bounding box center [74, 267] width 30 height 30
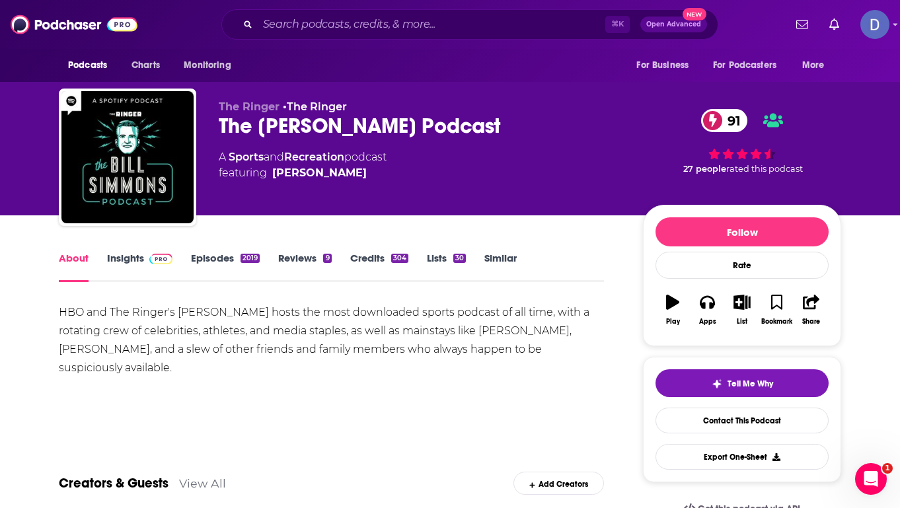
click at [125, 257] on link "Insights" at bounding box center [139, 267] width 65 height 30
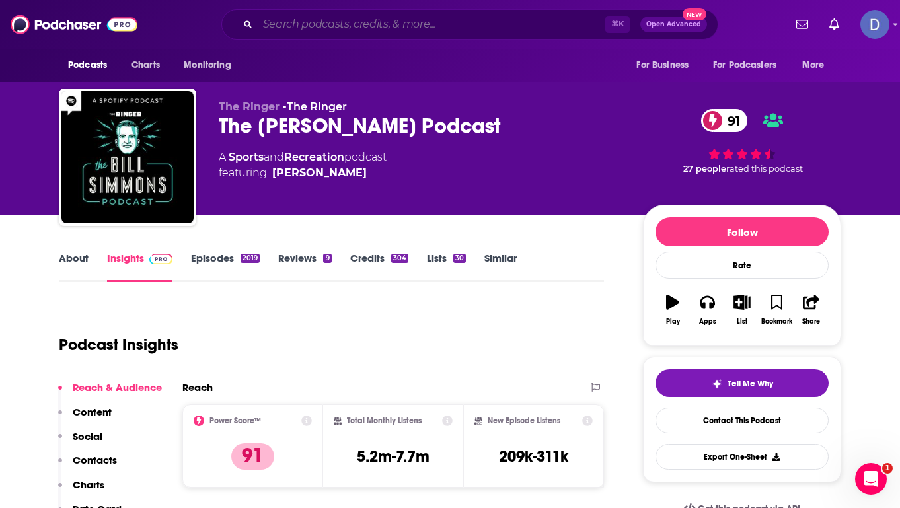
click at [295, 16] on input "Search podcasts, credits, & more..." at bounding box center [432, 24] width 348 height 21
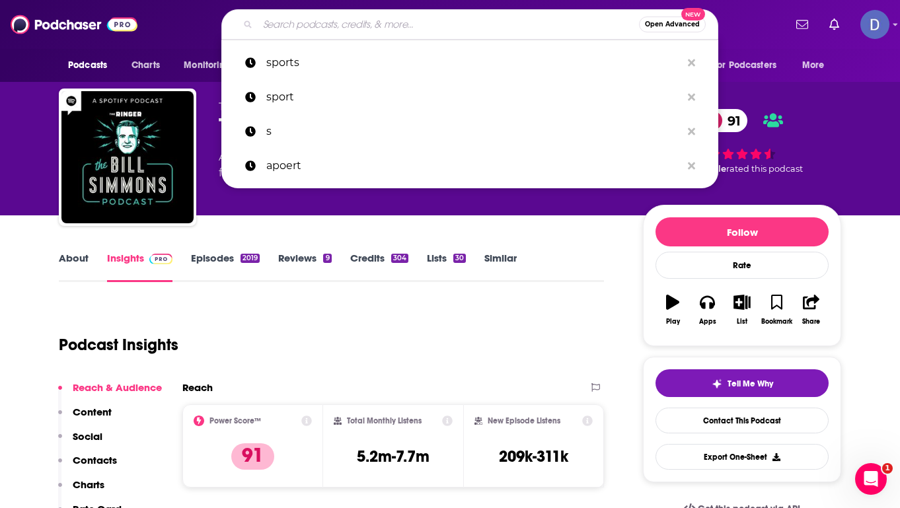
type input "a"
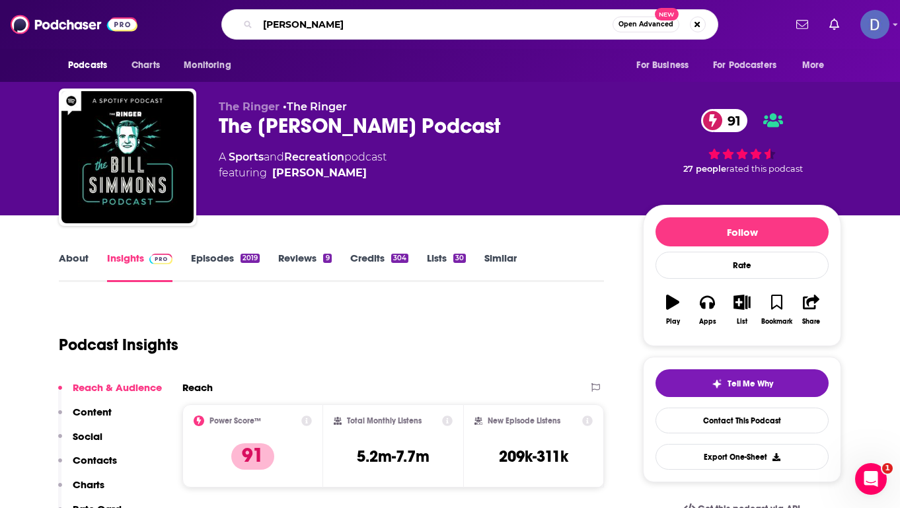
type input "[PERSON_NAME]"
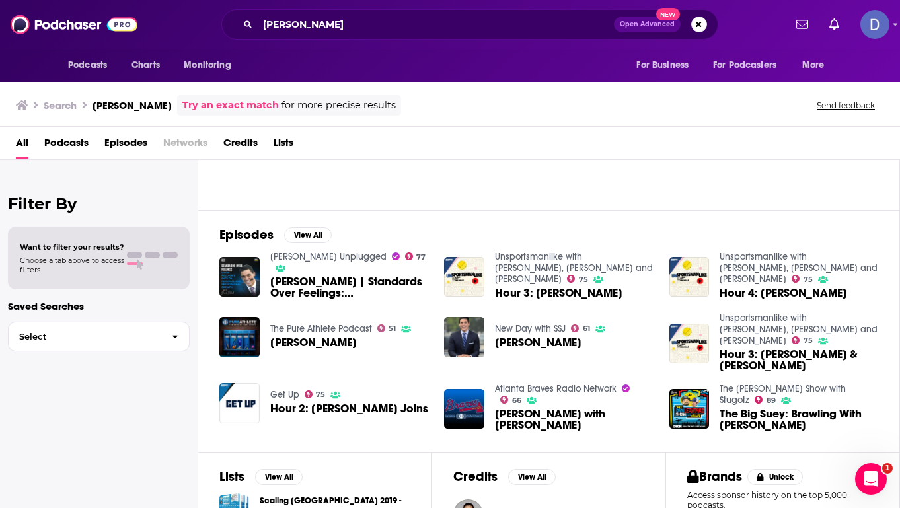
scroll to position [126, 0]
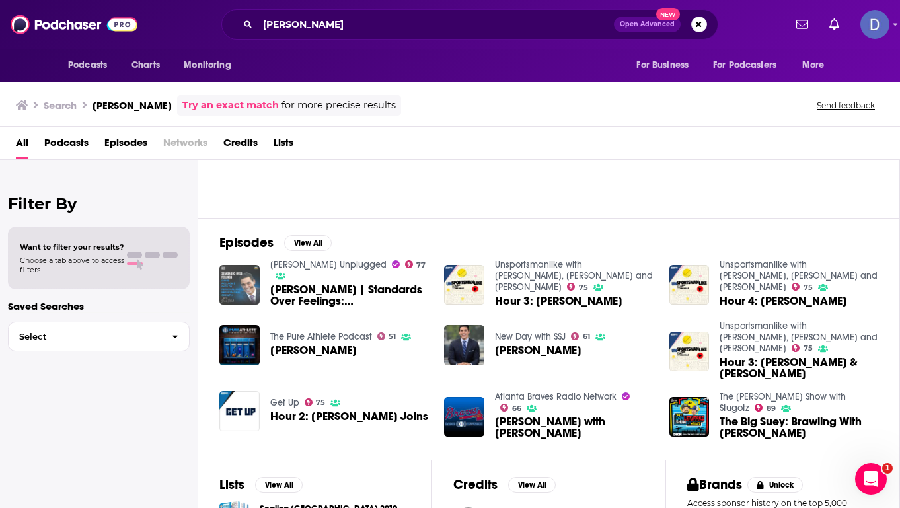
click at [243, 276] on img "David Pollack | Standards Over Feelings: David Pollack's Path to Personal and P…" at bounding box center [239, 285] width 40 height 40
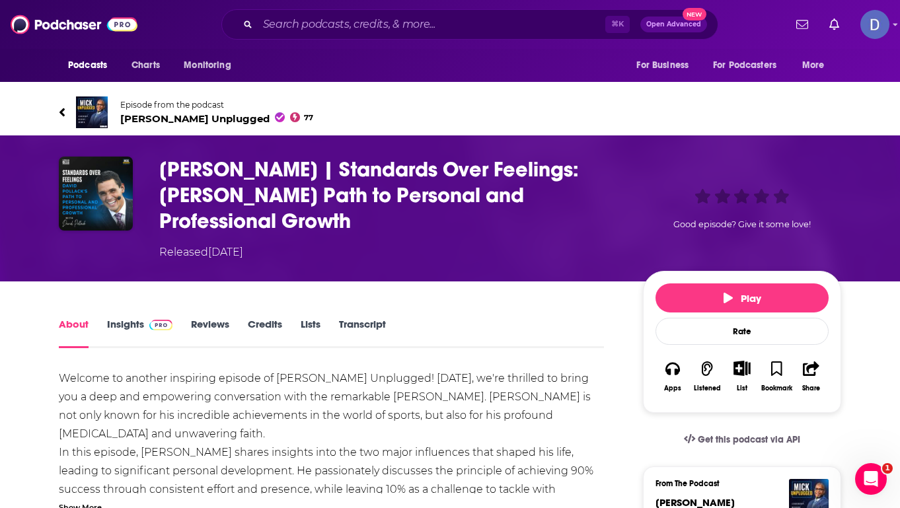
click at [151, 116] on span "Mick Unplugged 77" at bounding box center [216, 118] width 193 height 13
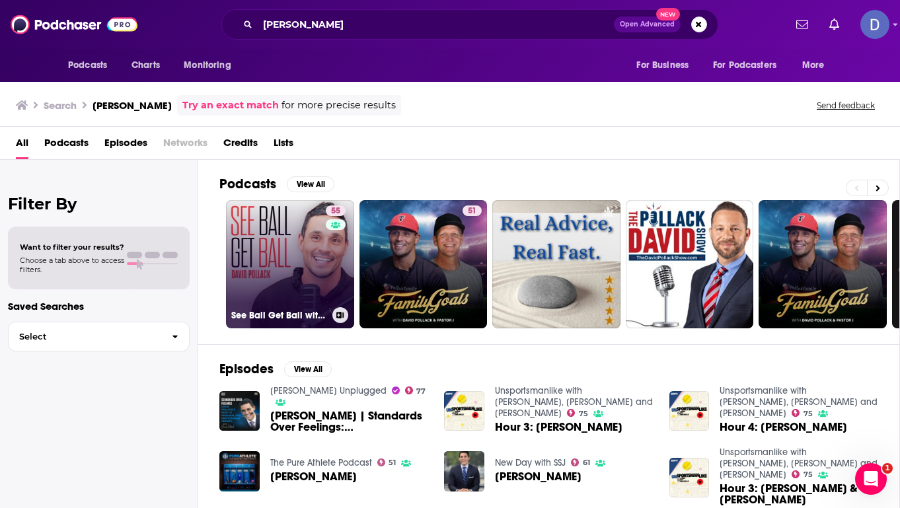
click at [315, 254] on link "55 See Ball Get Ball with David Pollack" at bounding box center [290, 264] width 128 height 128
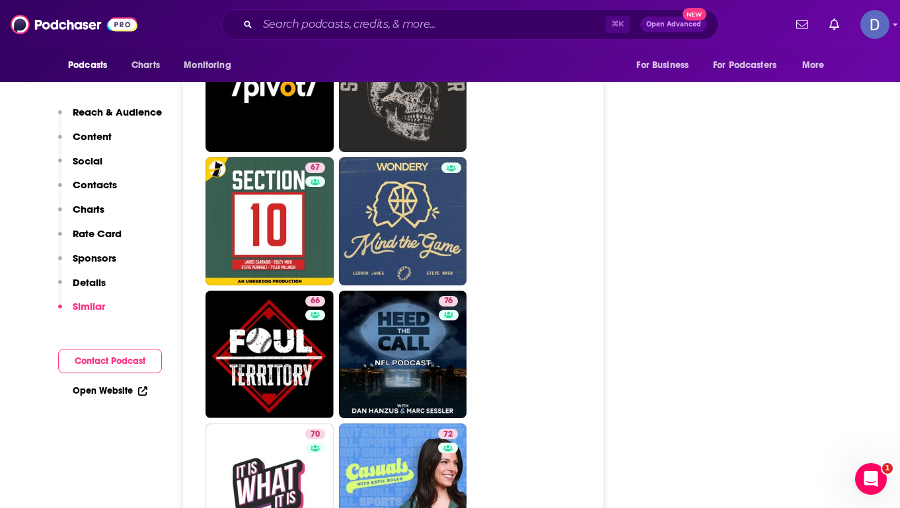
scroll to position [2819, 0]
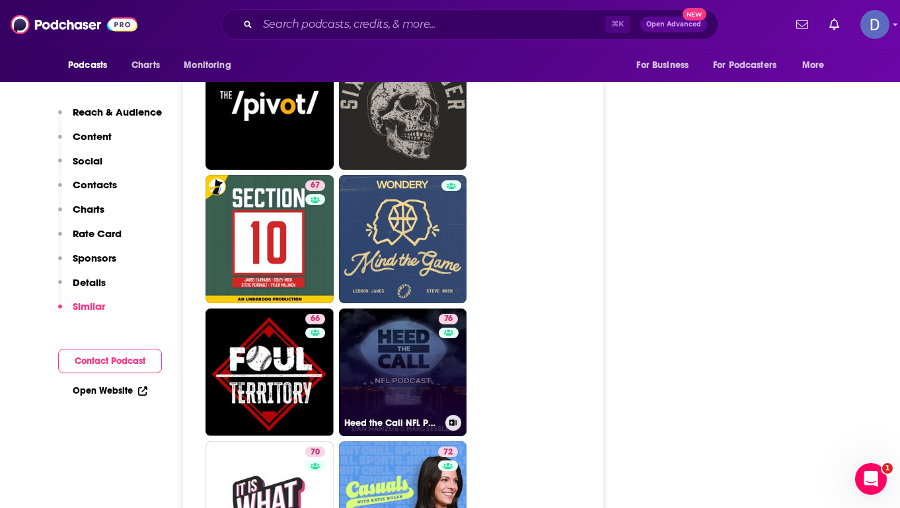
click at [402, 309] on link "76 Heed the Call NFL Podcast with Dan Hanzus & Marc Sessler" at bounding box center [403, 373] width 128 height 128
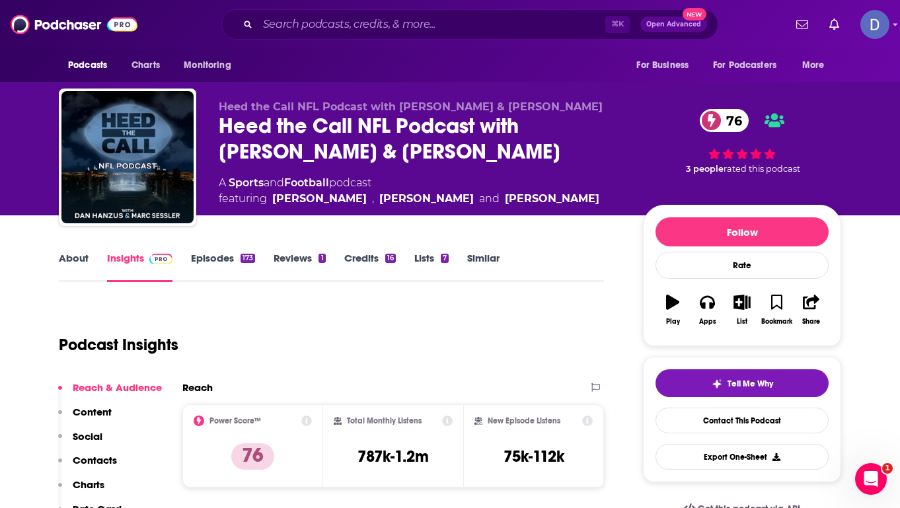
type input "[URL][DOMAIN_NAME][PERSON_NAME]"
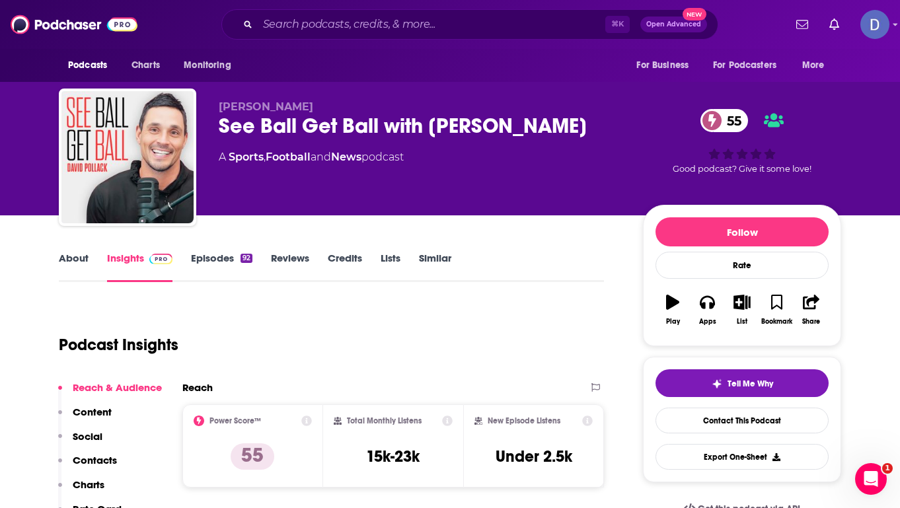
click at [226, 254] on link "Episodes 92" at bounding box center [221, 267] width 61 height 30
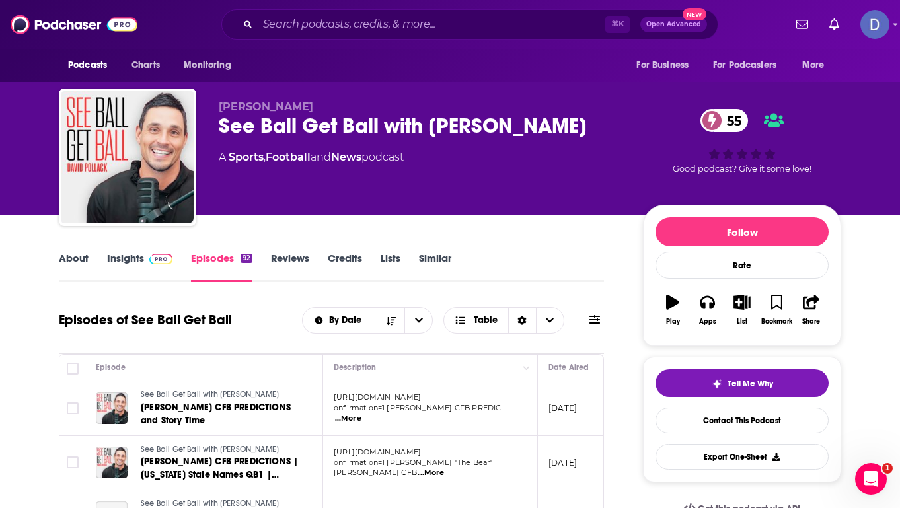
click at [127, 256] on link "Insights" at bounding box center [139, 267] width 65 height 30
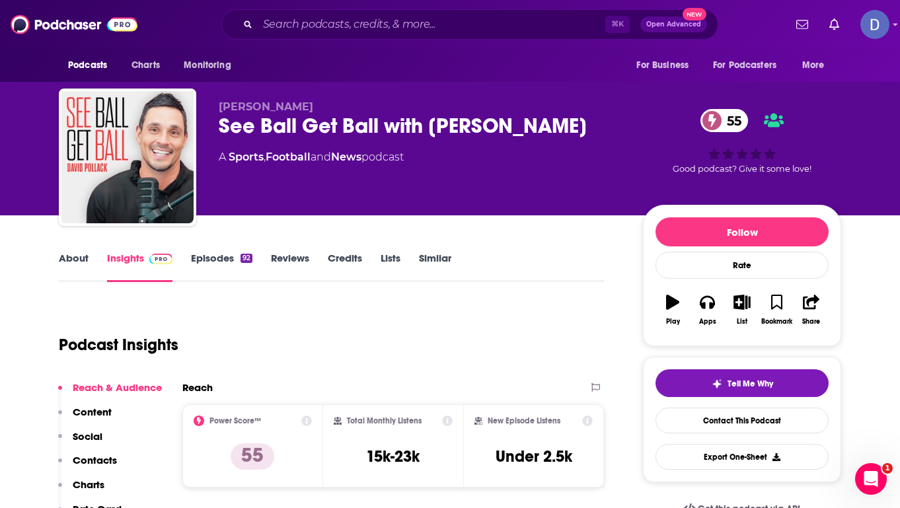
click at [219, 255] on link "Episodes 92" at bounding box center [221, 267] width 61 height 30
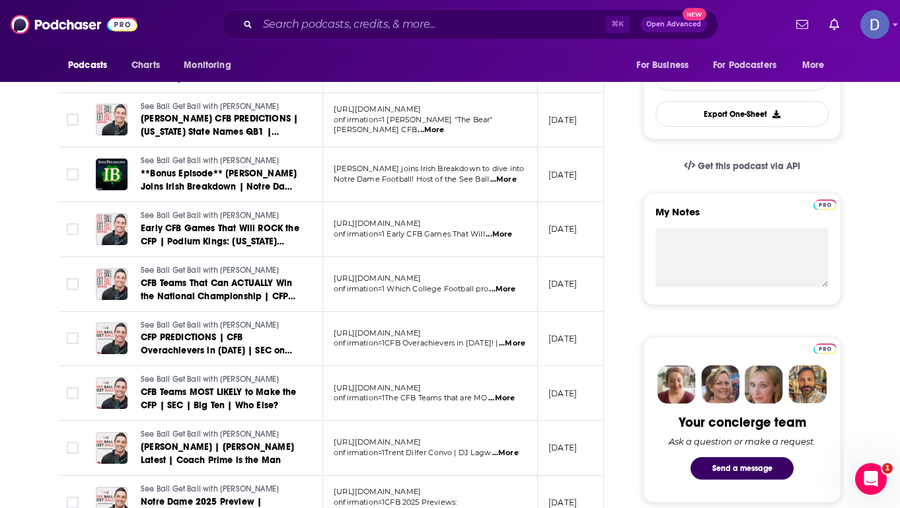
scroll to position [341, 0]
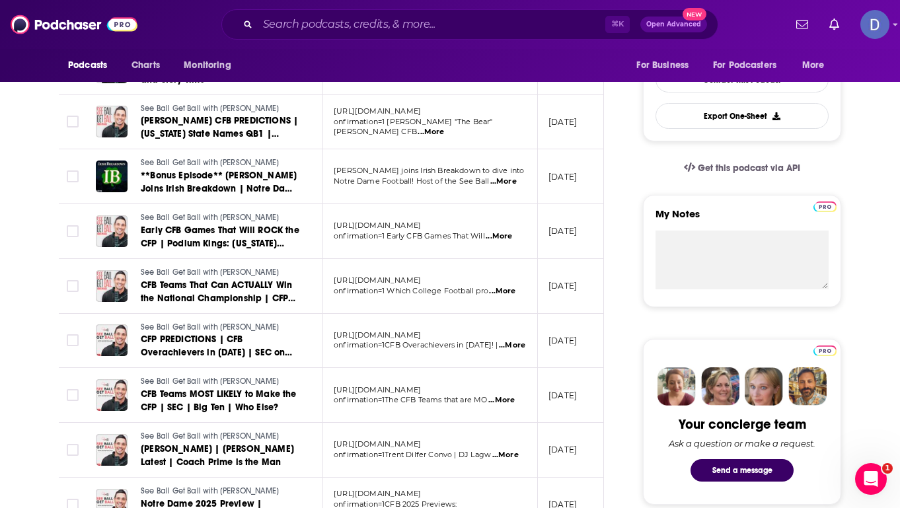
click at [510, 183] on span "...More" at bounding box center [503, 181] width 26 height 11
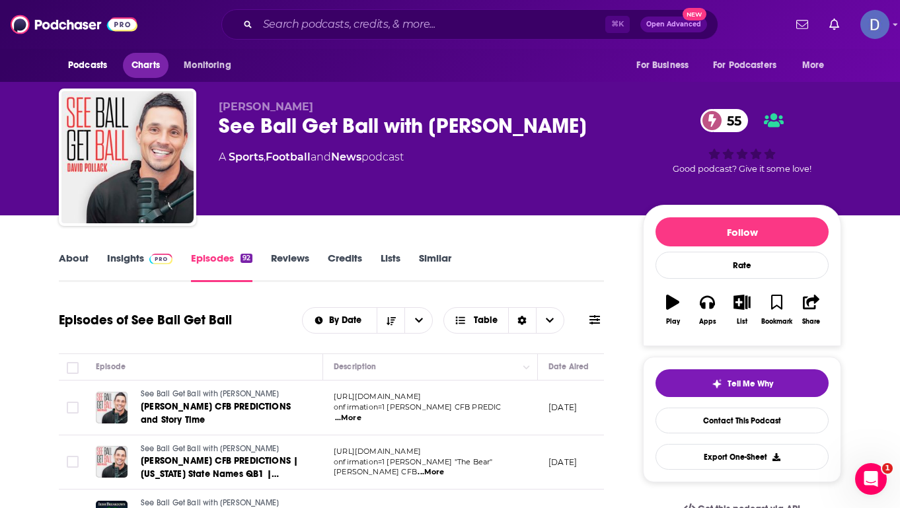
click at [149, 69] on span "Charts" at bounding box center [146, 65] width 28 height 19
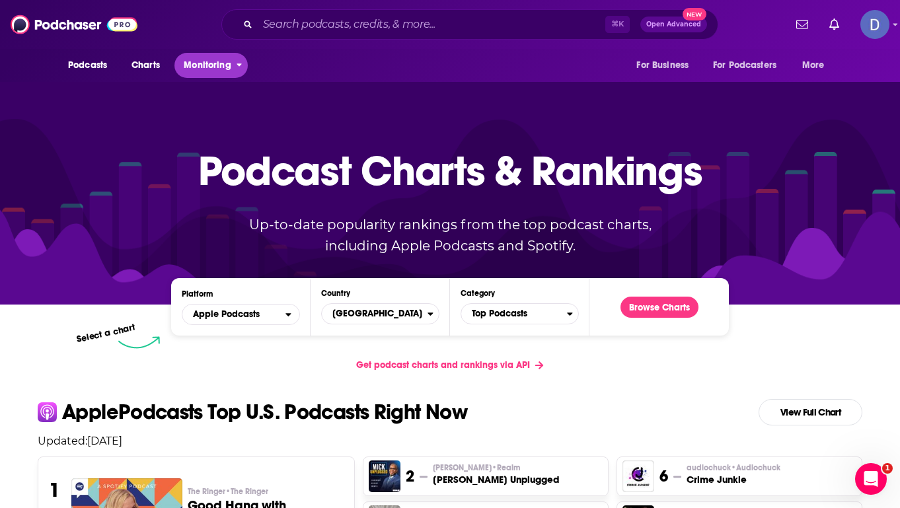
click at [215, 63] on span "Monitoring" at bounding box center [207, 65] width 47 height 19
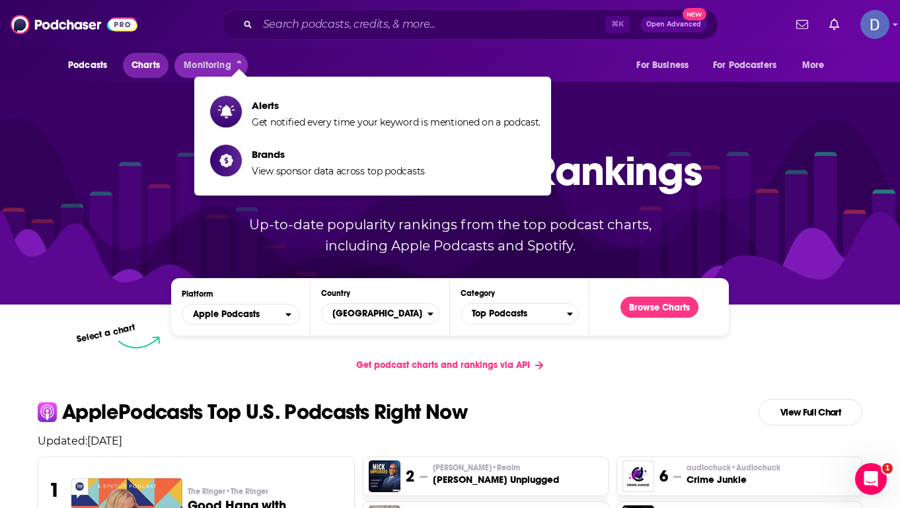
click at [157, 63] on span "Charts" at bounding box center [146, 65] width 28 height 19
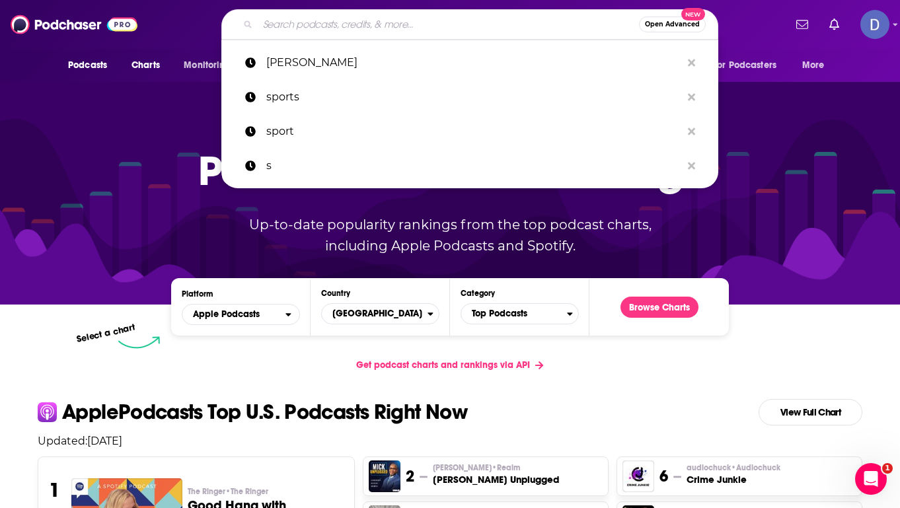
click at [317, 22] on input "Search podcasts, credits, & more..." at bounding box center [448, 24] width 381 height 21
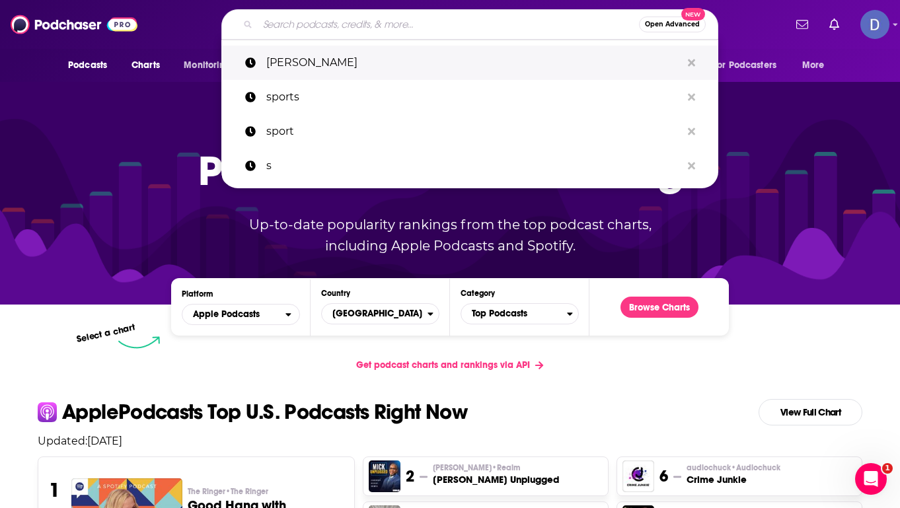
click at [313, 59] on p "[PERSON_NAME]" at bounding box center [473, 63] width 415 height 34
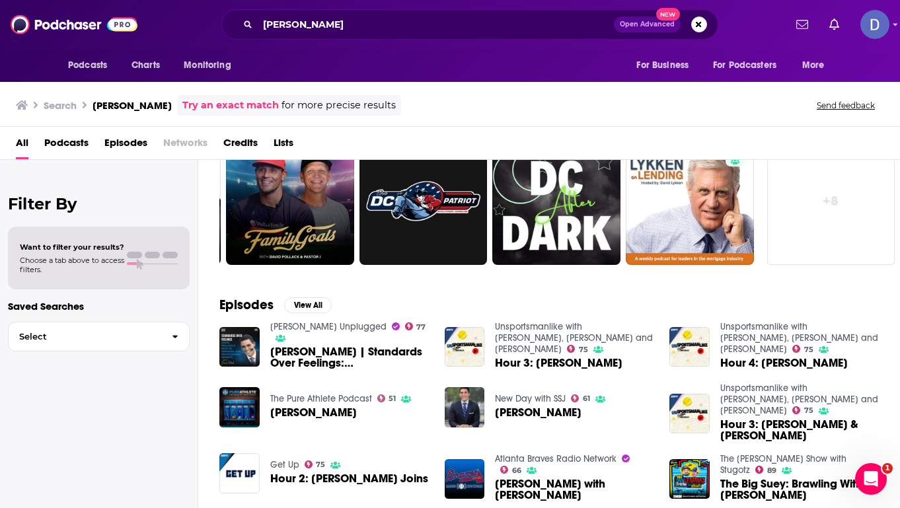
scroll to position [64, 0]
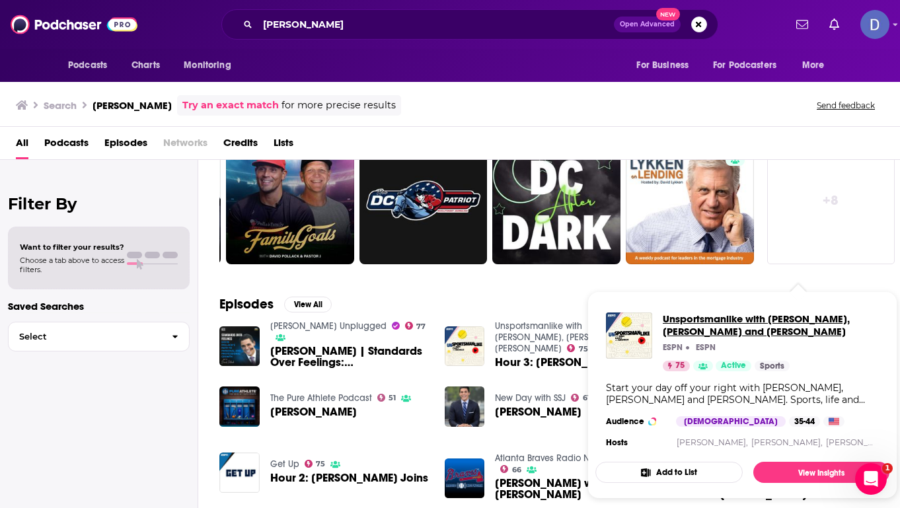
click at [693, 318] on span "Unsportsmanlike with [PERSON_NAME], [PERSON_NAME] and [PERSON_NAME]" at bounding box center [771, 325] width 216 height 25
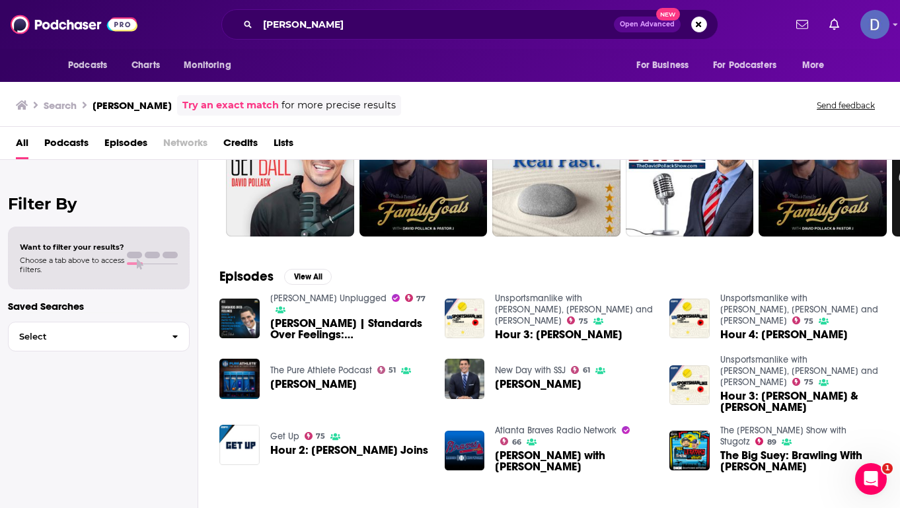
scroll to position [93, 0]
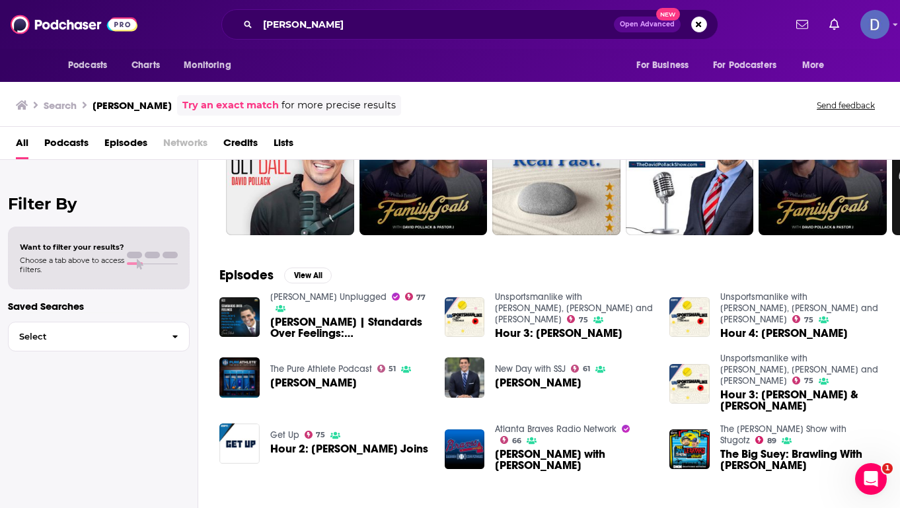
click at [782, 428] on link "The [PERSON_NAME] Show with Stugotz" at bounding box center [783, 435] width 126 height 22
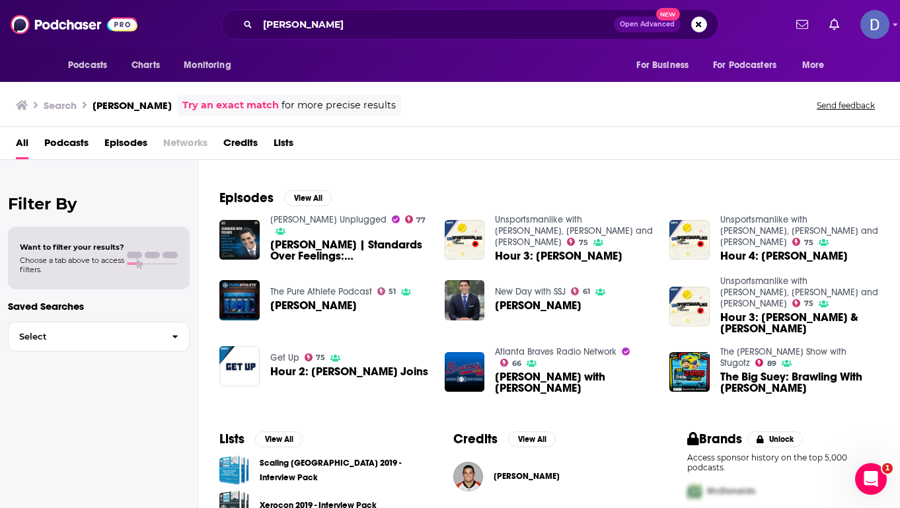
scroll to position [143, 0]
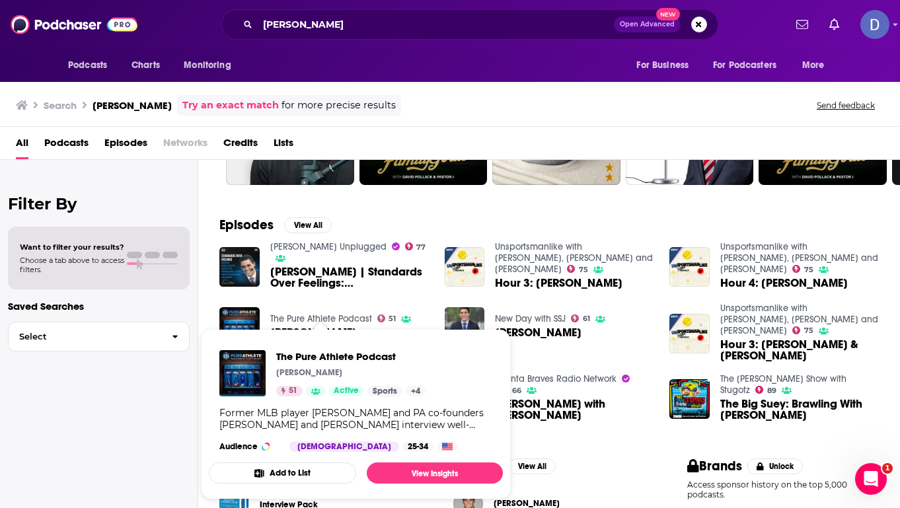
click at [339, 317] on link "The Pure Athlete Podcast" at bounding box center [321, 318] width 102 height 11
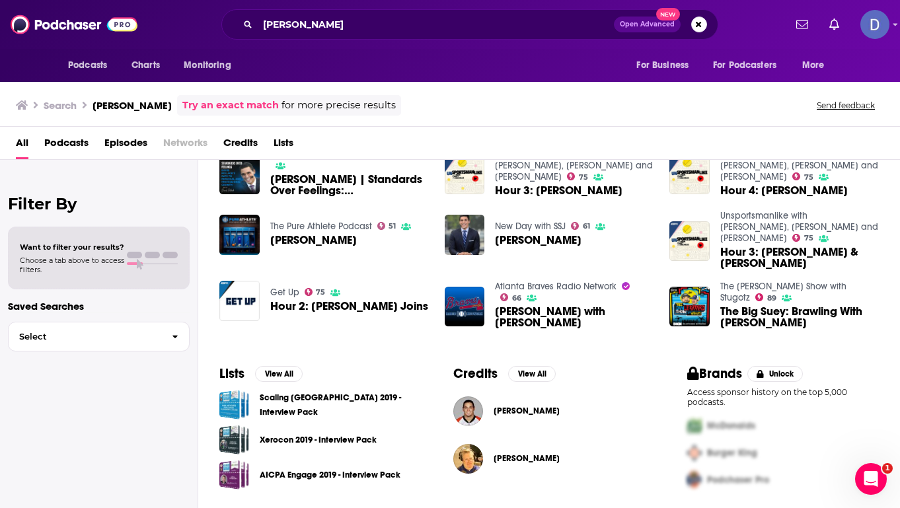
scroll to position [213, 0]
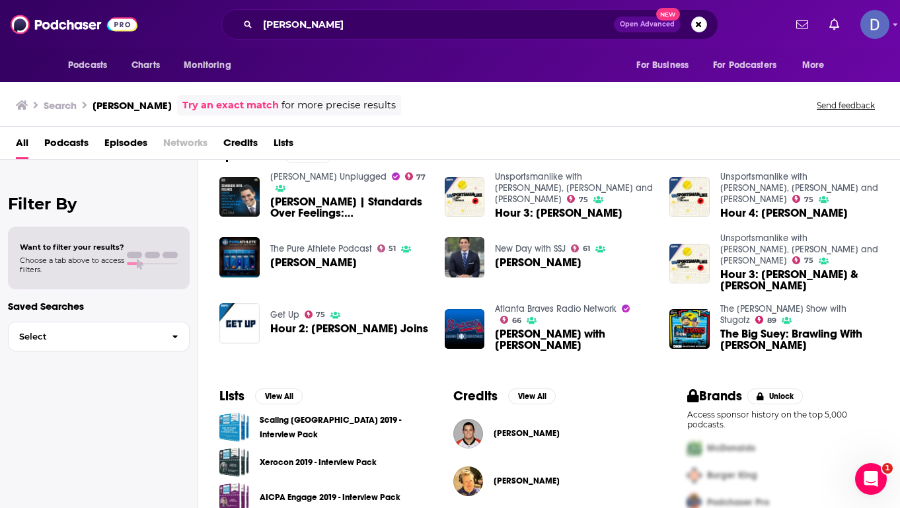
click at [83, 143] on span "Podcasts" at bounding box center [66, 145] width 44 height 27
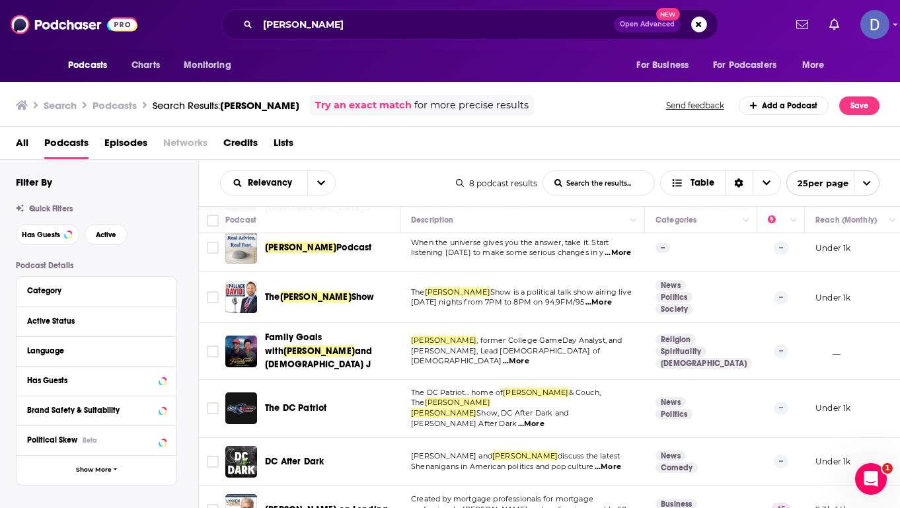
scroll to position [116, 0]
click at [122, 139] on span "Episodes" at bounding box center [125, 145] width 43 height 27
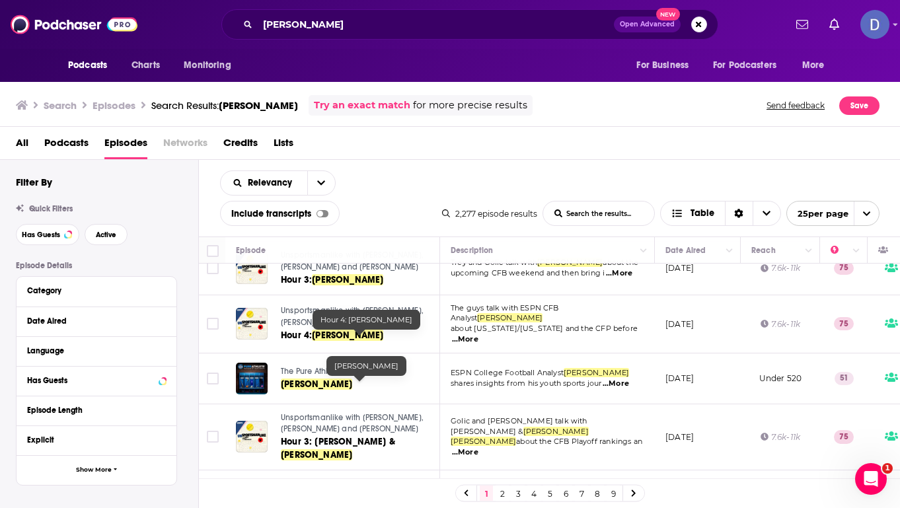
scroll to position [88, 0]
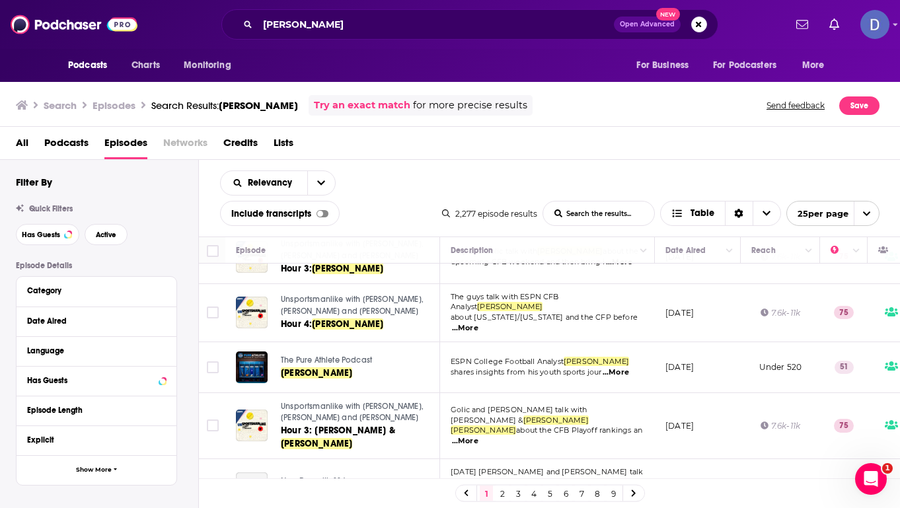
click at [426, 198] on div "Relevancy List Search Input Search the results... Include transcripts Table" at bounding box center [331, 199] width 222 height 56
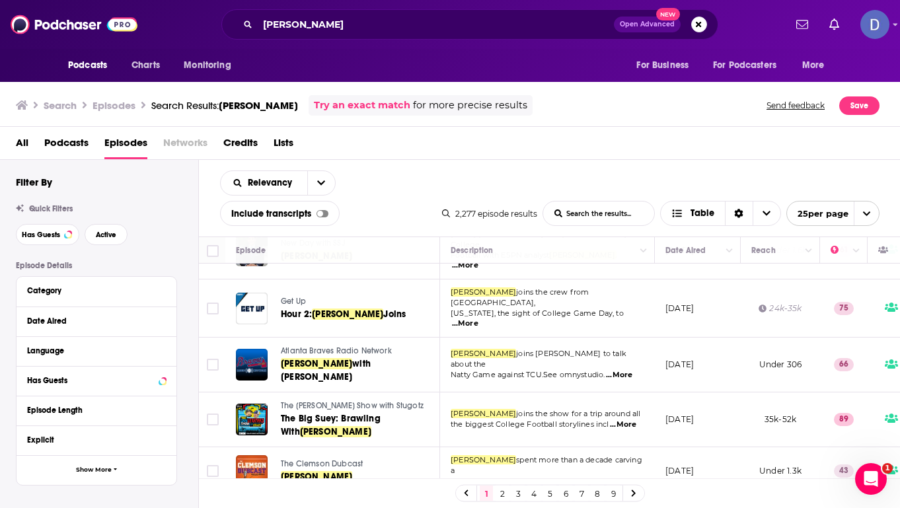
scroll to position [326, 0]
click at [408, 184] on div "Relevancy List Search Input Search the results... Include transcripts Table" at bounding box center [331, 199] width 222 height 56
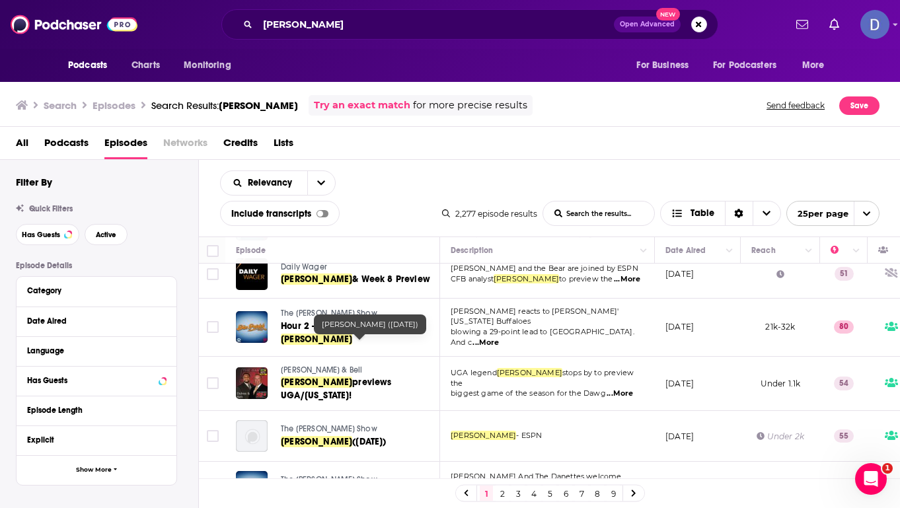
scroll to position [1022, 0]
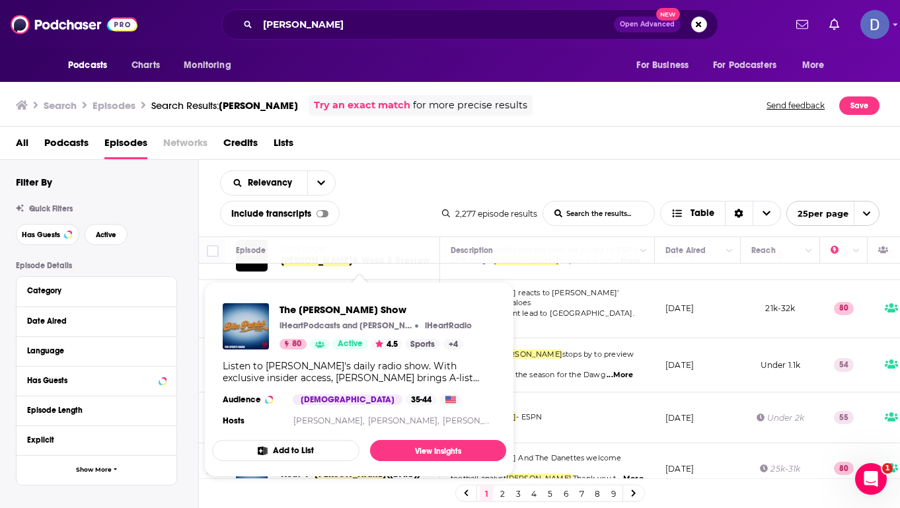
click at [415, 183] on div "Relevancy List Search Input Search the results... Include transcripts Table" at bounding box center [331, 199] width 222 height 56
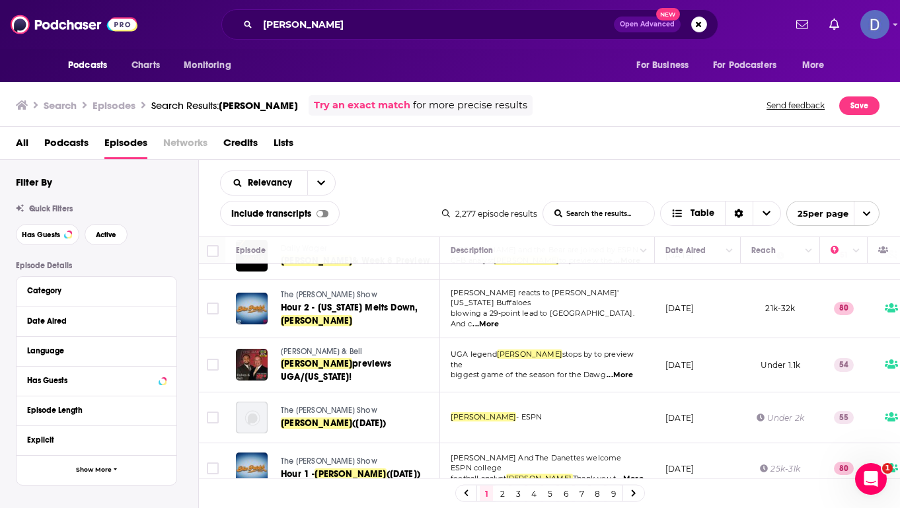
scroll to position [1056, 0]
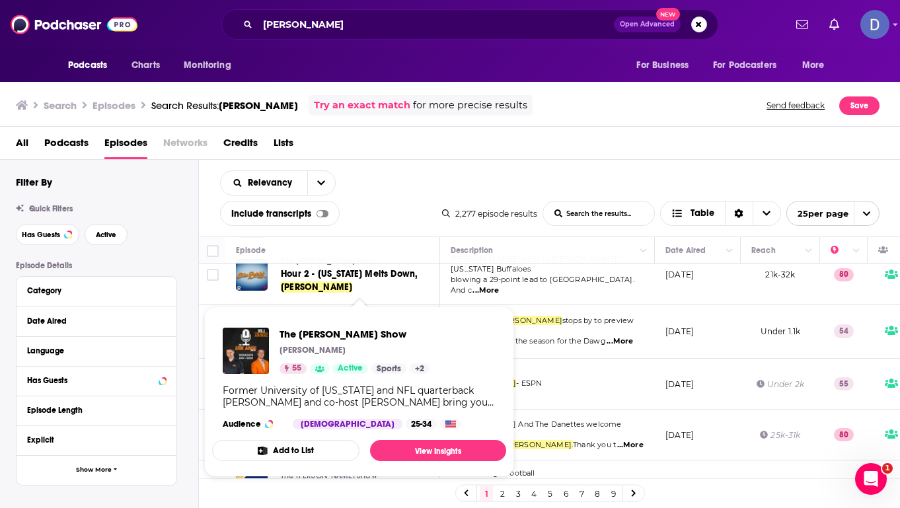
click at [377, 173] on div "Relevancy List Search Input Search the results... Include transcripts Table" at bounding box center [331, 199] width 222 height 56
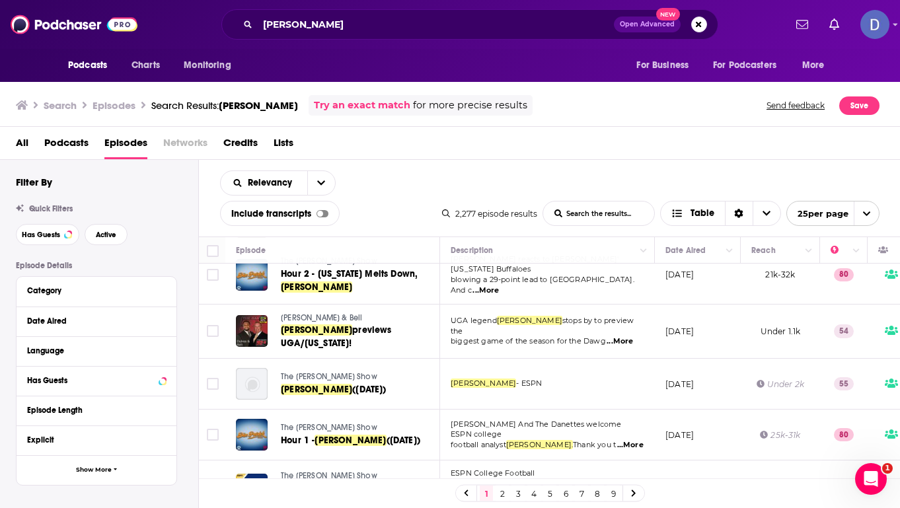
click at [315, 471] on span "The [PERSON_NAME] Show" at bounding box center [329, 475] width 96 height 9
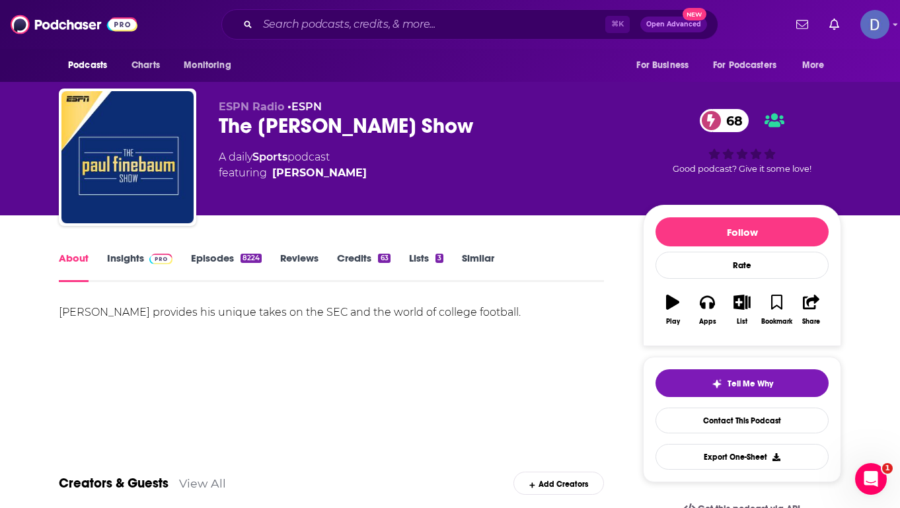
click at [119, 255] on link "Insights" at bounding box center [139, 267] width 65 height 30
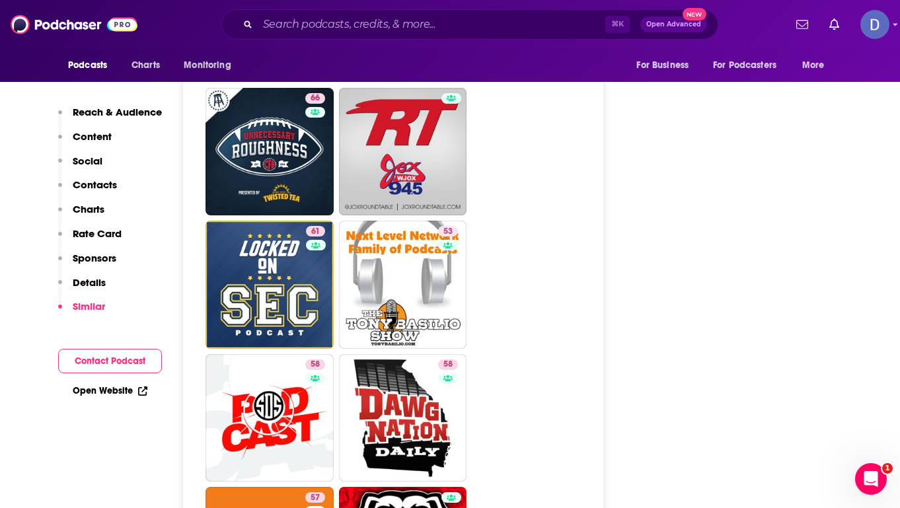
scroll to position [3996, 0]
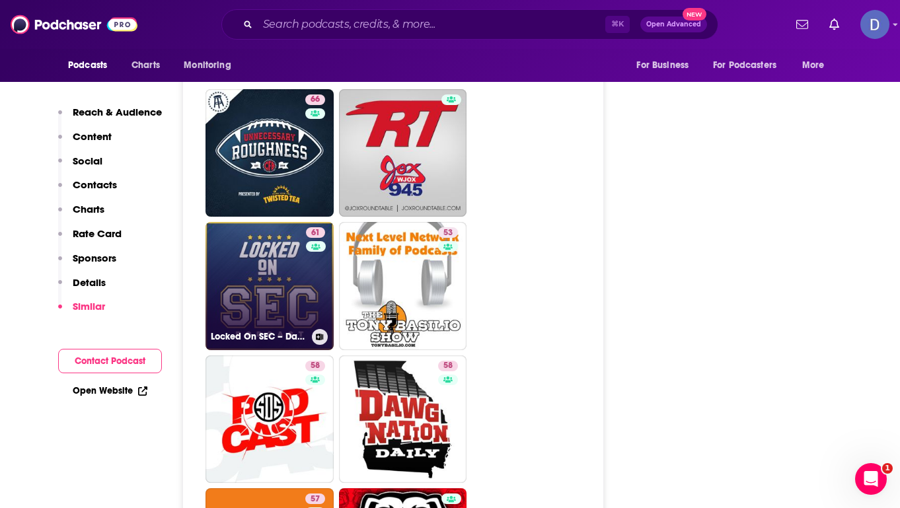
click at [268, 222] on link "61 Locked On SEC – Daily College Football & Basketball Podcast" at bounding box center [270, 286] width 128 height 128
type input "[URL][DOMAIN_NAME]"
